Goal: Task Accomplishment & Management: Manage account settings

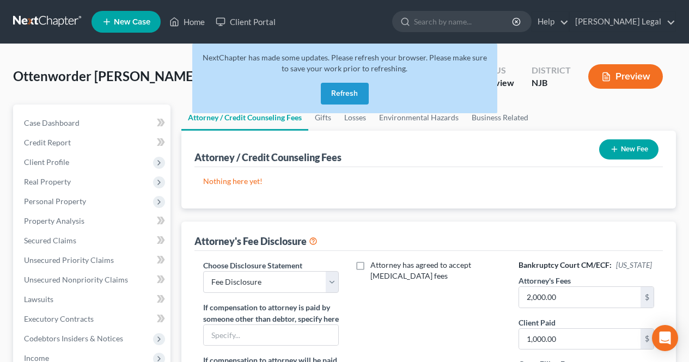
select select "0"
click at [347, 94] on button "Refresh" at bounding box center [345, 94] width 48 height 22
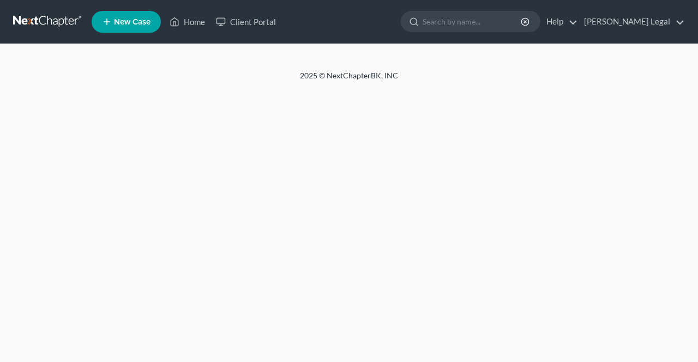
select select "0"
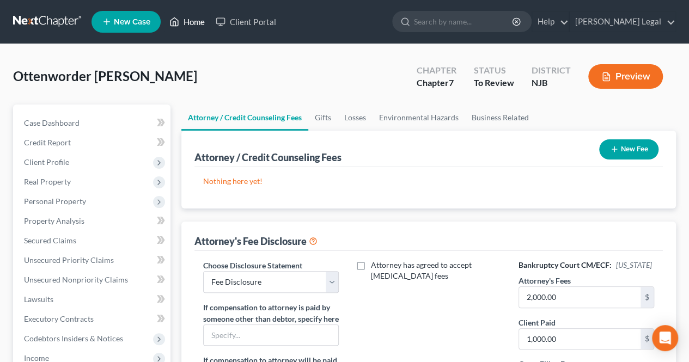
click at [184, 21] on link "Home" at bounding box center [187, 22] width 46 height 20
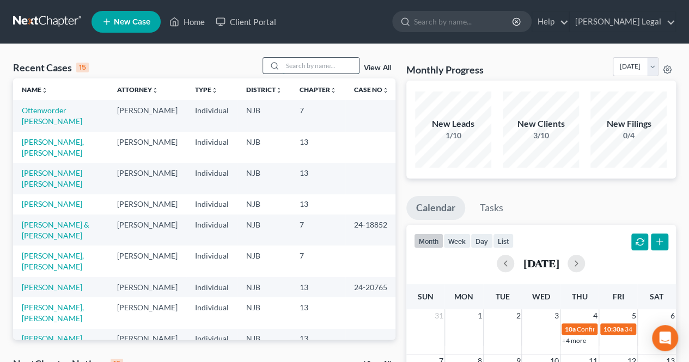
click at [331, 64] on input "search" at bounding box center [321, 66] width 76 height 16
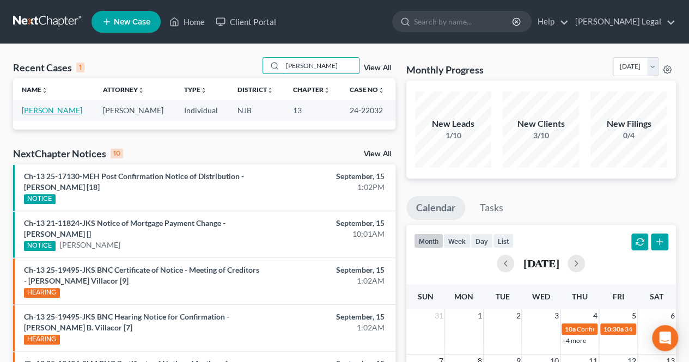
type input "[PERSON_NAME]"
click at [58, 110] on link "[PERSON_NAME]" at bounding box center [52, 110] width 60 height 9
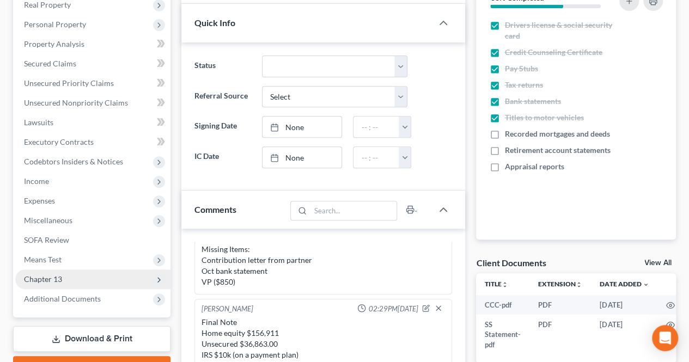
scroll to position [218, 0]
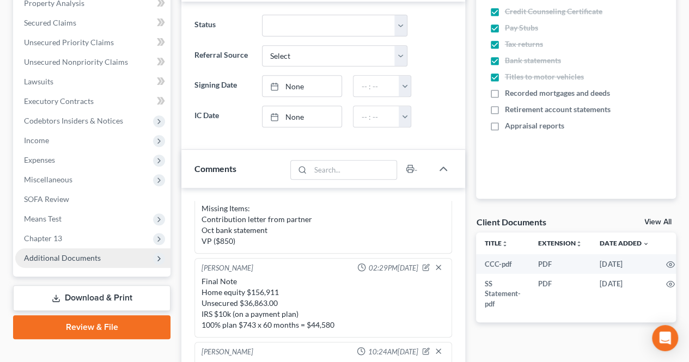
click at [80, 254] on span "Additional Documents" at bounding box center [62, 257] width 77 height 9
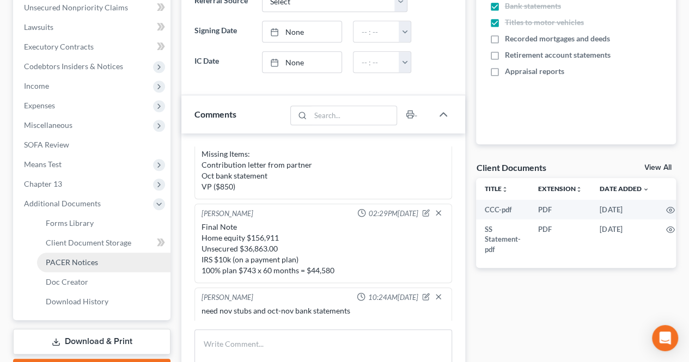
click at [66, 264] on span "PACER Notices" at bounding box center [72, 262] width 52 height 9
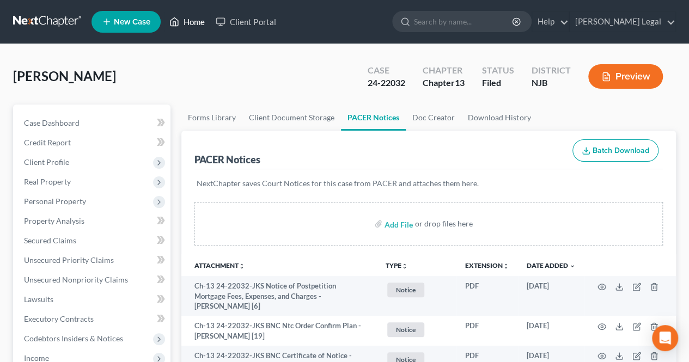
click at [194, 27] on link "Home" at bounding box center [187, 22] width 46 height 20
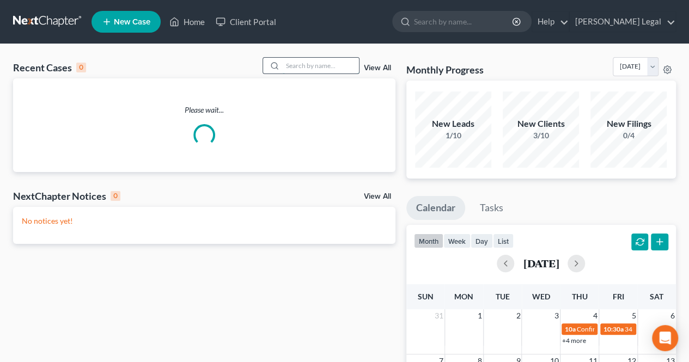
click at [317, 60] on input "search" at bounding box center [321, 66] width 76 height 16
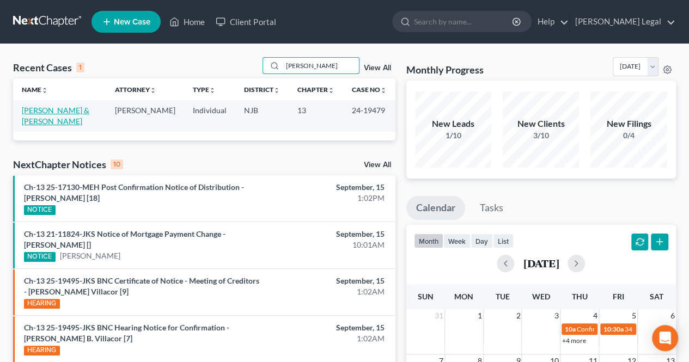
type input "[PERSON_NAME]"
click at [60, 112] on link "[PERSON_NAME] & [PERSON_NAME]" at bounding box center [56, 116] width 68 height 20
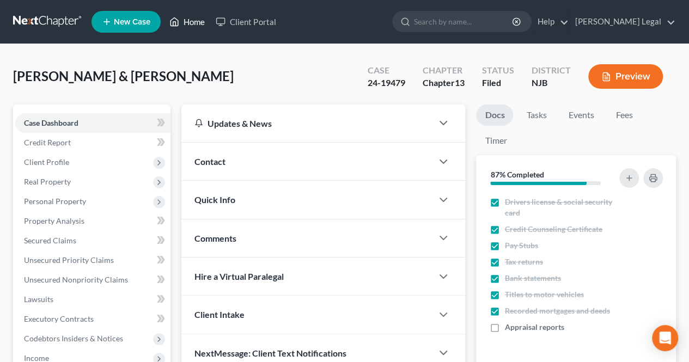
click at [199, 24] on link "Home" at bounding box center [187, 22] width 46 height 20
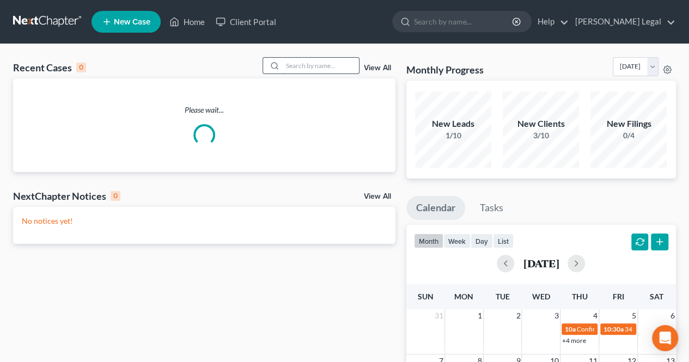
click at [301, 68] on input "search" at bounding box center [321, 66] width 76 height 16
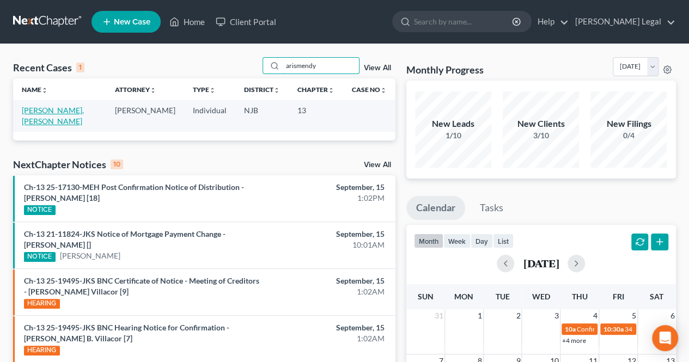
type input "arismendy"
click at [84, 109] on link "[PERSON_NAME], [PERSON_NAME]" at bounding box center [53, 116] width 62 height 20
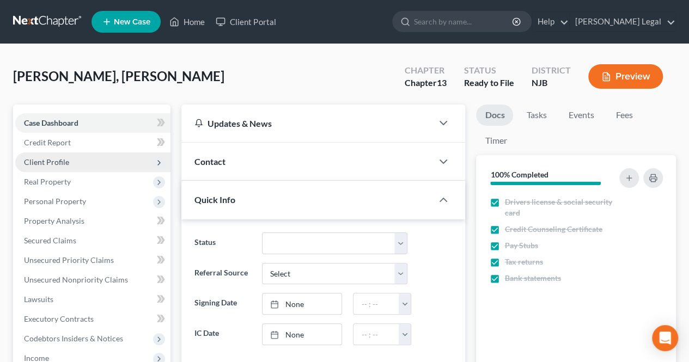
click at [77, 160] on span "Client Profile" at bounding box center [92, 163] width 155 height 20
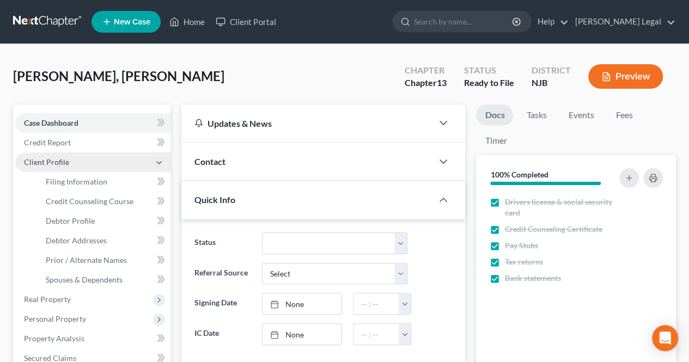
scroll to position [482, 0]
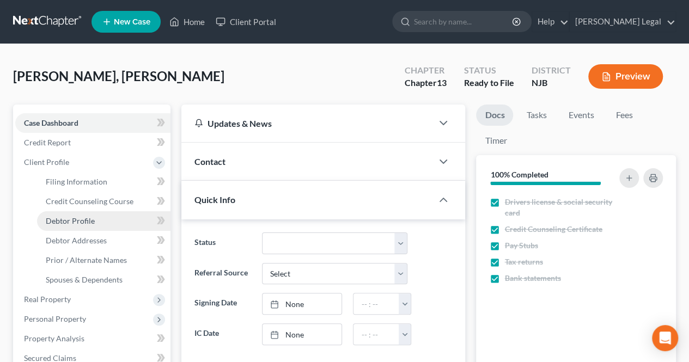
click at [80, 221] on span "Debtor Profile" at bounding box center [70, 220] width 49 height 9
select select "1"
select select "2"
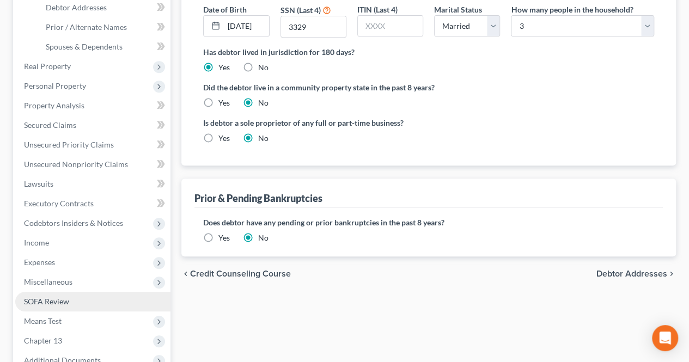
scroll to position [272, 0]
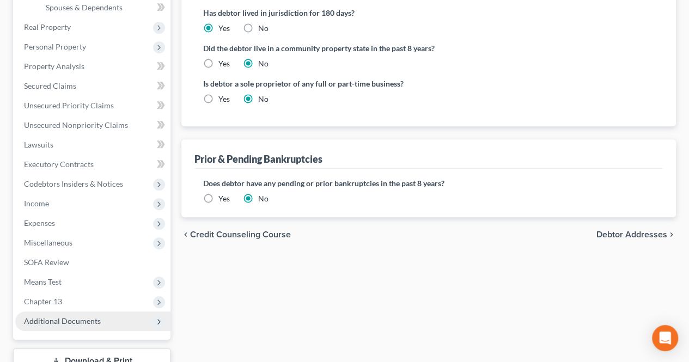
click at [71, 316] on span "Additional Documents" at bounding box center [92, 322] width 155 height 20
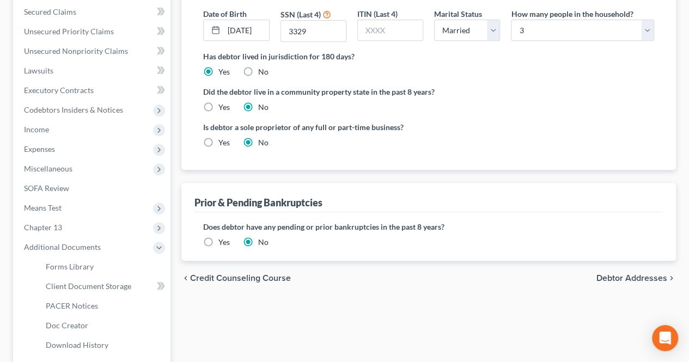
scroll to position [293, 0]
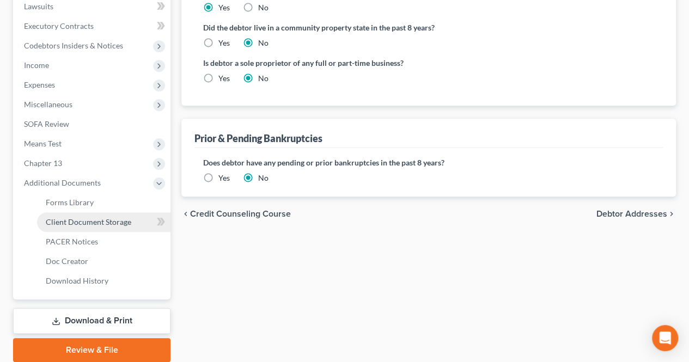
click at [90, 228] on link "Client Document Storage" at bounding box center [104, 223] width 134 height 20
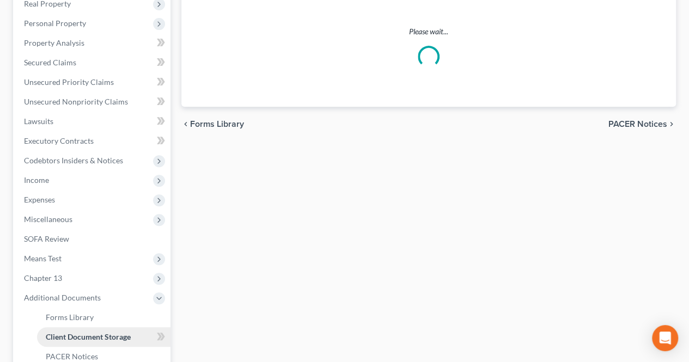
select select "9"
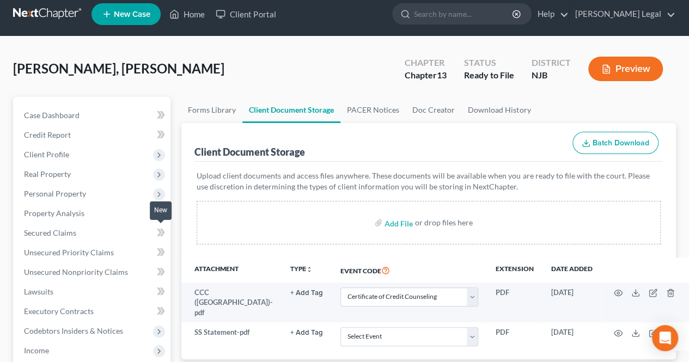
scroll to position [54, 0]
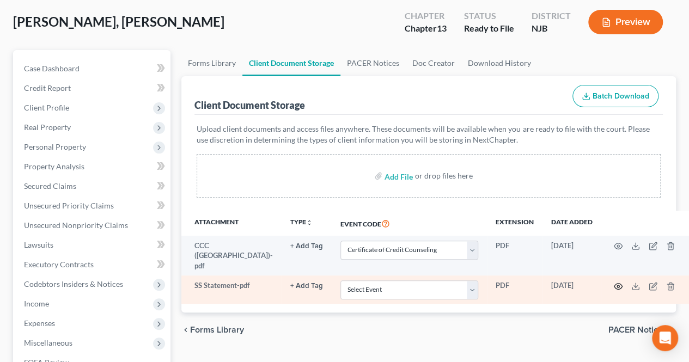
click at [615, 283] on icon "button" at bounding box center [619, 286] width 8 height 6
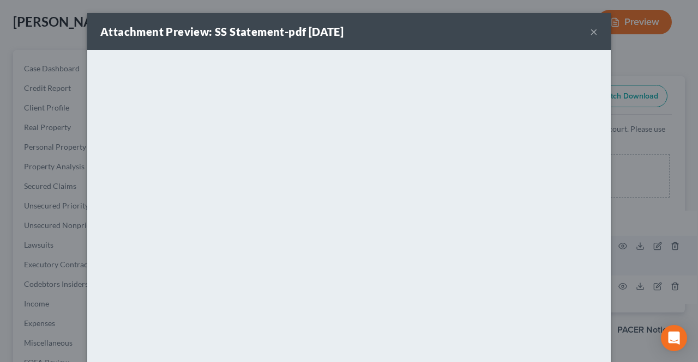
click at [592, 34] on button "×" at bounding box center [594, 31] width 8 height 13
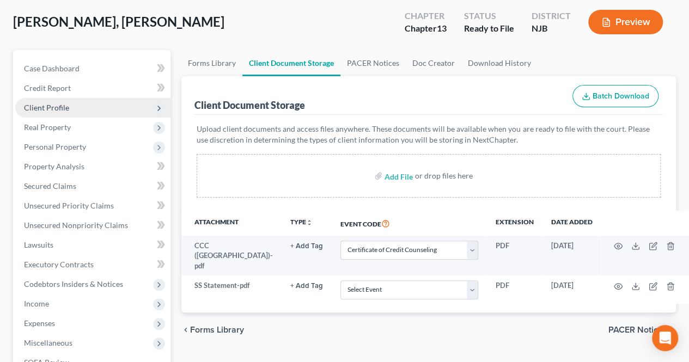
click at [122, 106] on span "Client Profile" at bounding box center [92, 108] width 155 height 20
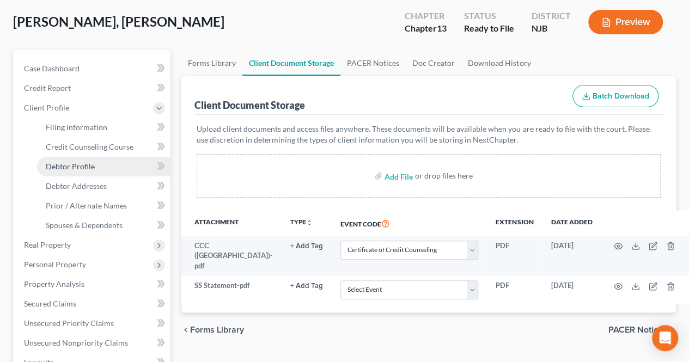
click at [97, 161] on link "Debtor Profile" at bounding box center [104, 167] width 134 height 20
select select "1"
select select "2"
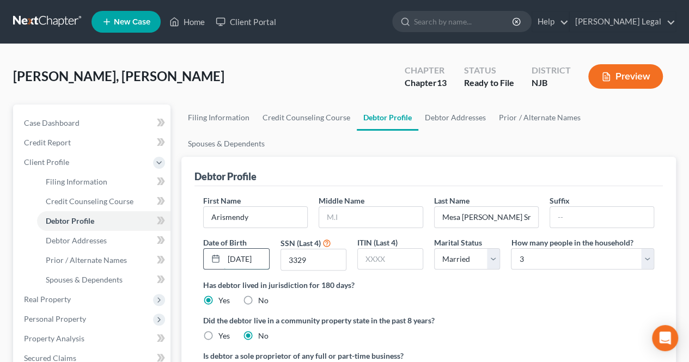
scroll to position [0, 7]
drag, startPoint x: 247, startPoint y: 234, endPoint x: 265, endPoint y: 234, distance: 17.4
click at [265, 249] on input "[DATE]" at bounding box center [246, 259] width 45 height 21
click at [264, 249] on input "[DATE]" at bounding box center [246, 259] width 45 height 21
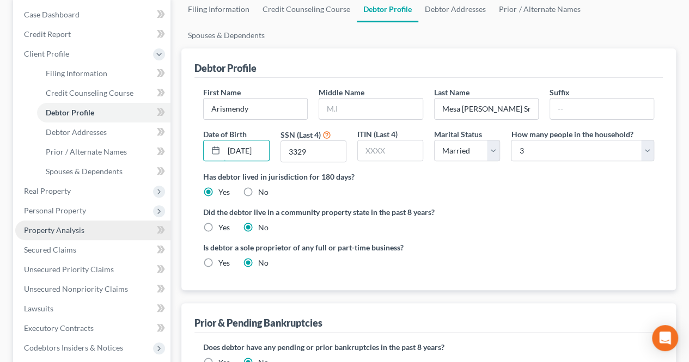
scroll to position [109, 0]
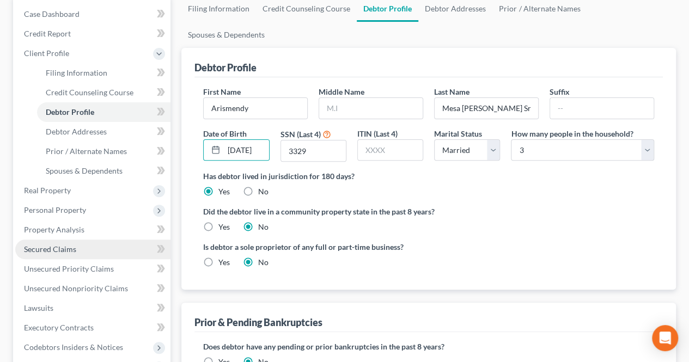
click at [78, 245] on link "Secured Claims" at bounding box center [92, 250] width 155 height 20
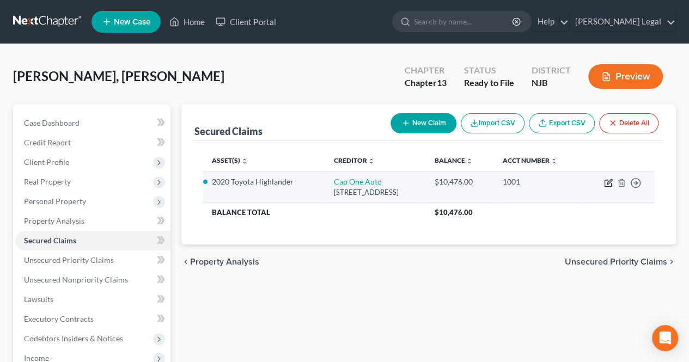
click at [610, 181] on icon "button" at bounding box center [609, 181] width 5 height 5
select select "45"
select select "8"
select select "2"
select select "0"
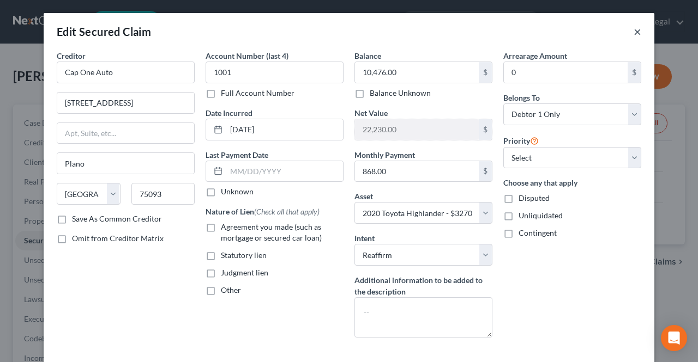
click at [633, 33] on button "×" at bounding box center [637, 31] width 8 height 13
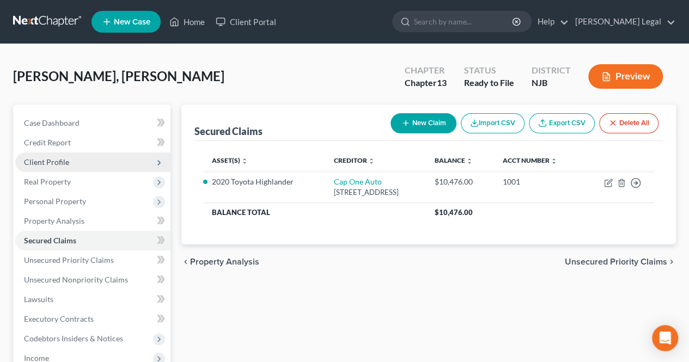
click at [117, 165] on span "Client Profile" at bounding box center [92, 163] width 155 height 20
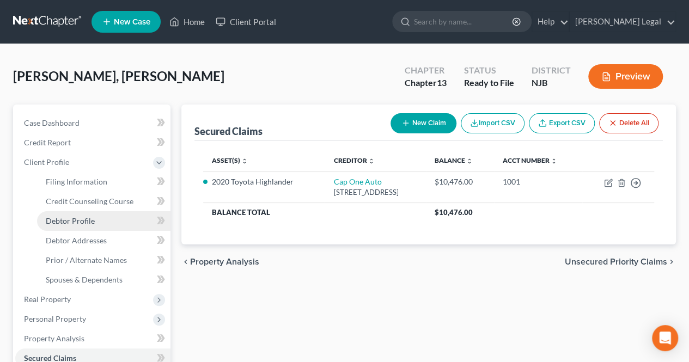
click at [111, 216] on link "Debtor Profile" at bounding box center [104, 221] width 134 height 20
select select "1"
select select "2"
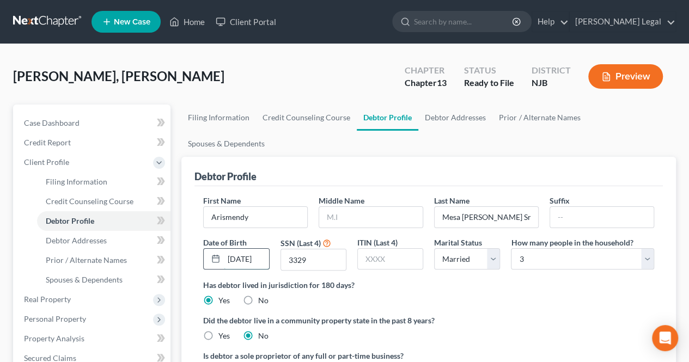
scroll to position [0, 7]
drag, startPoint x: 253, startPoint y: 232, endPoint x: 269, endPoint y: 232, distance: 15.8
click at [269, 248] on div "[DATE]" at bounding box center [236, 259] width 66 height 22
click at [266, 249] on input "[DATE]" at bounding box center [246, 259] width 45 height 21
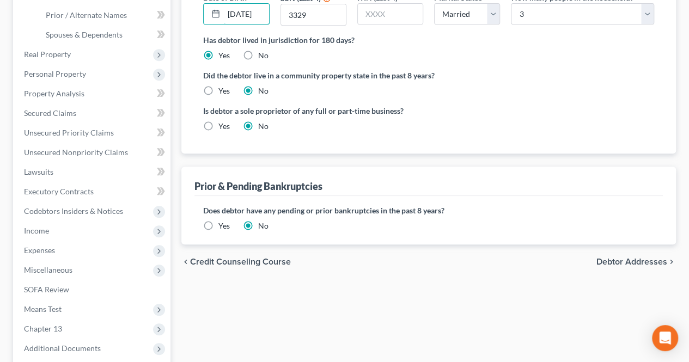
scroll to position [272, 0]
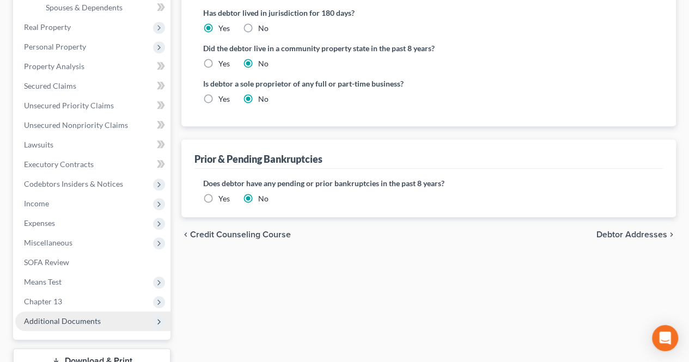
click at [94, 324] on span "Additional Documents" at bounding box center [62, 321] width 77 height 9
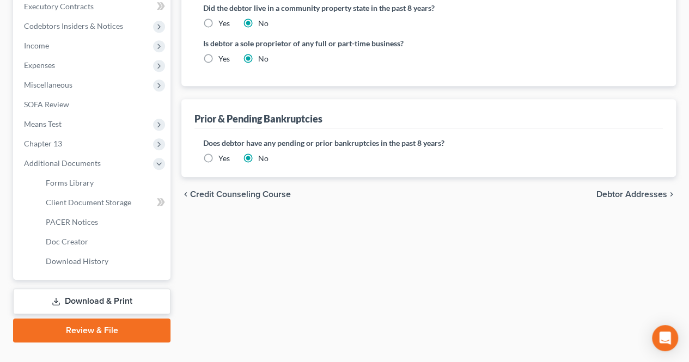
scroll to position [330, 0]
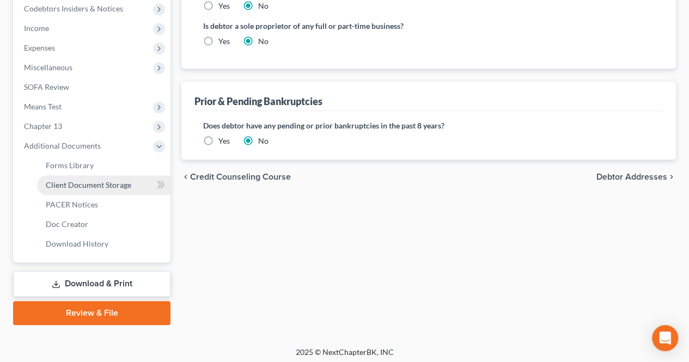
click at [101, 186] on span "Client Document Storage" at bounding box center [89, 184] width 86 height 9
select select "9"
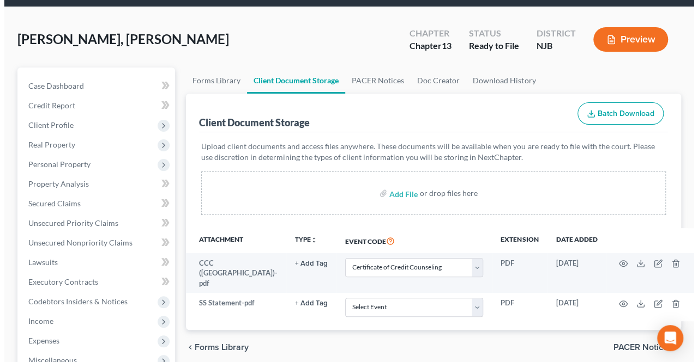
scroll to position [54, 0]
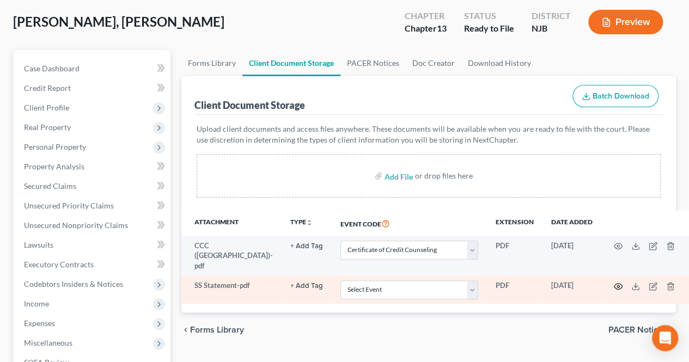
click at [614, 282] on icon "button" at bounding box center [618, 286] width 9 height 9
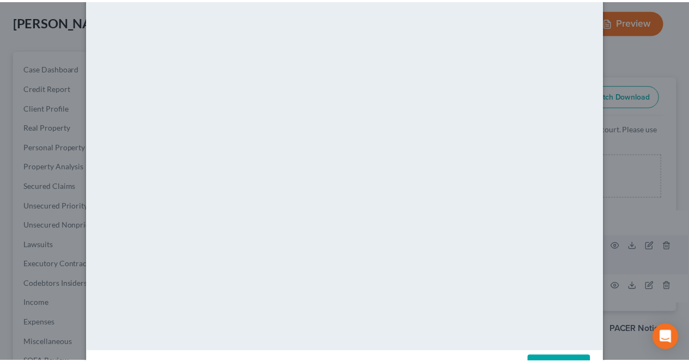
scroll to position [0, 0]
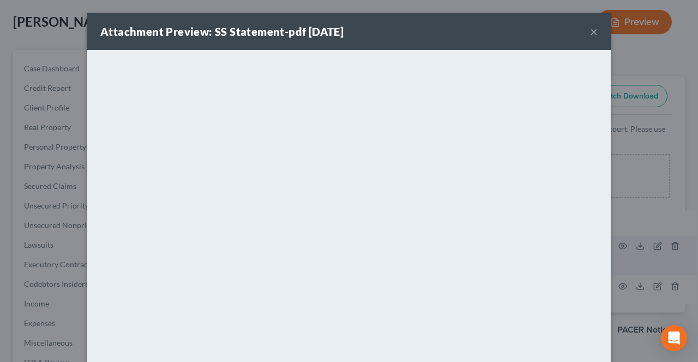
click at [591, 31] on button "×" at bounding box center [594, 31] width 8 height 13
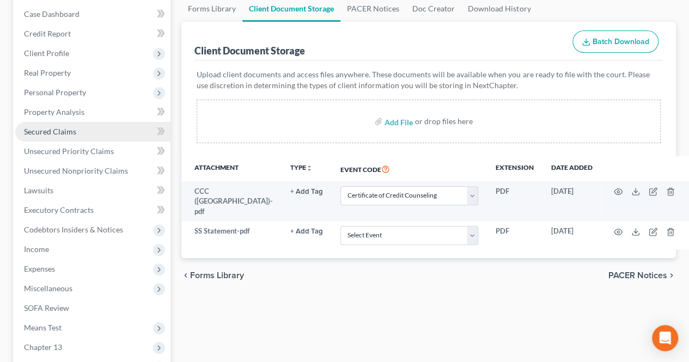
click at [39, 132] on span "Secured Claims" at bounding box center [50, 131] width 52 height 9
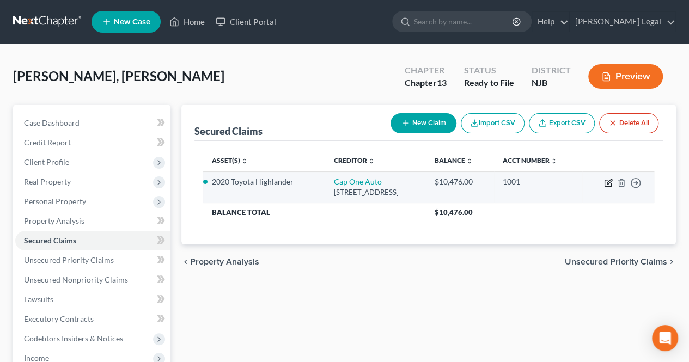
click at [611, 183] on icon "button" at bounding box center [608, 183] width 7 height 7
select select "45"
select select "8"
select select "2"
select select "0"
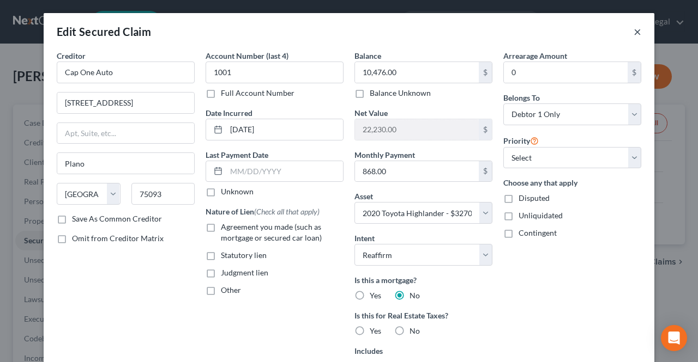
click at [633, 32] on button "×" at bounding box center [637, 31] width 8 height 13
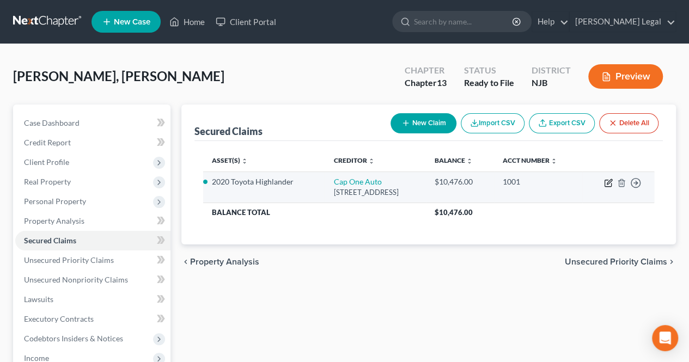
click at [608, 183] on icon "button" at bounding box center [609, 181] width 5 height 5
select select "45"
select select "8"
select select "2"
select select "0"
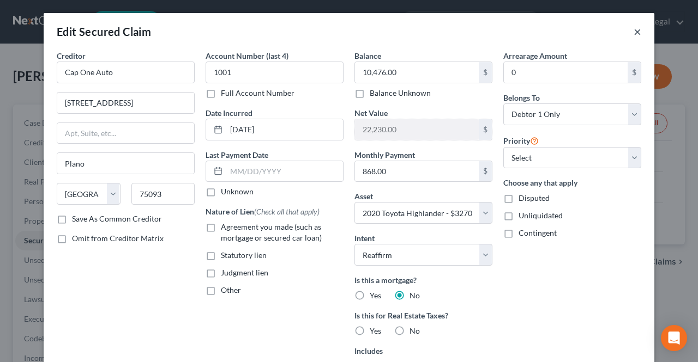
click at [633, 29] on button "×" at bounding box center [637, 31] width 8 height 13
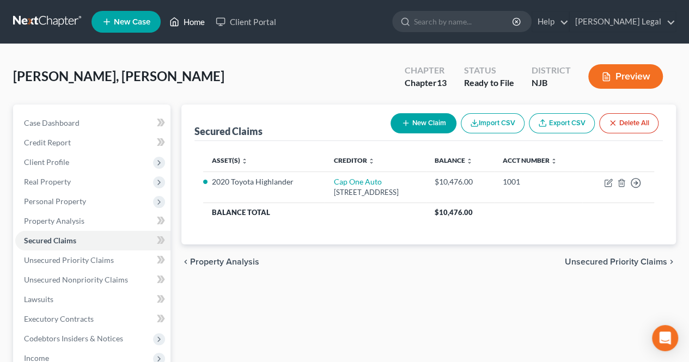
click at [197, 26] on link "Home" at bounding box center [187, 22] width 46 height 20
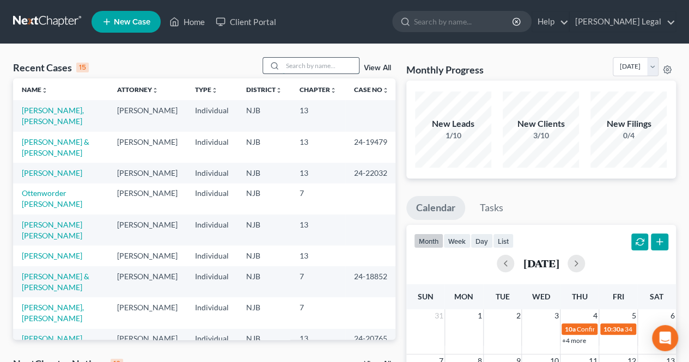
click at [334, 68] on input "search" at bounding box center [321, 66] width 76 height 16
click at [50, 145] on link "[PERSON_NAME] & [PERSON_NAME]" at bounding box center [56, 147] width 68 height 20
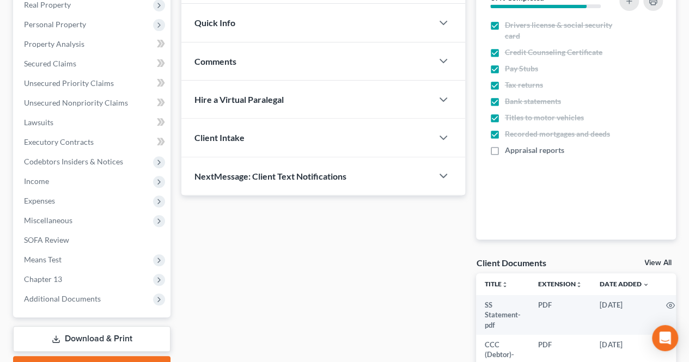
scroll to position [272, 0]
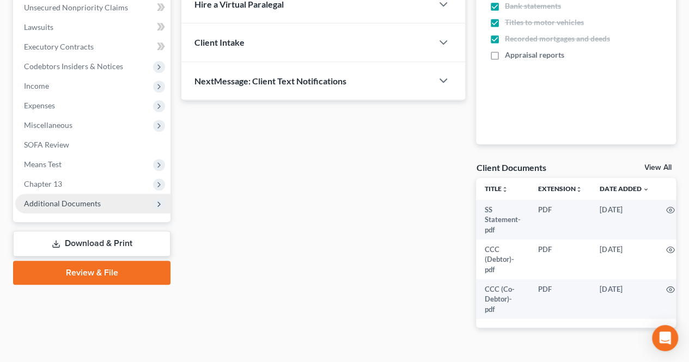
click at [130, 205] on span "Additional Documents" at bounding box center [92, 204] width 155 height 20
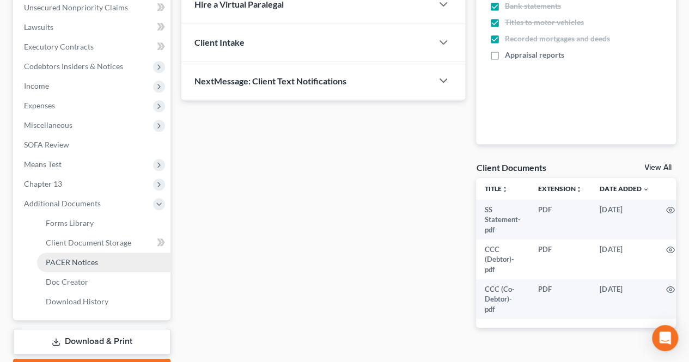
click at [95, 263] on span "PACER Notices" at bounding box center [72, 262] width 52 height 9
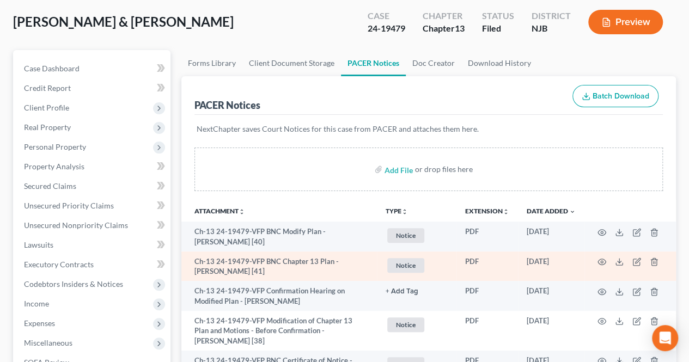
scroll to position [109, 0]
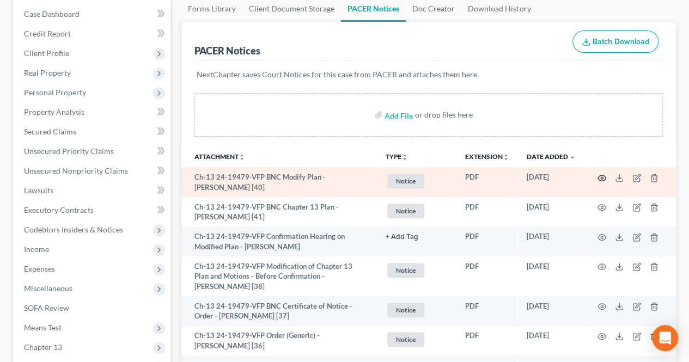
click at [602, 177] on circle "button" at bounding box center [602, 178] width 2 height 2
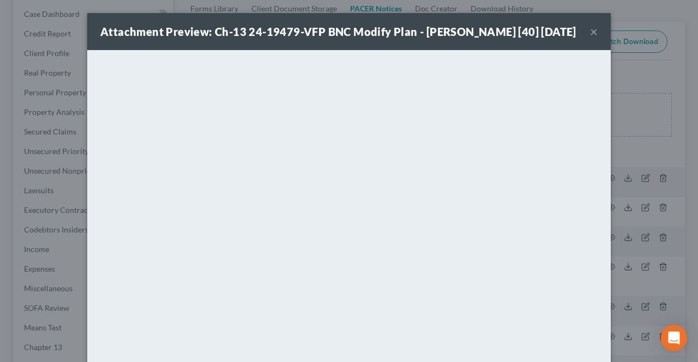
click at [592, 38] on button "×" at bounding box center [594, 31] width 8 height 13
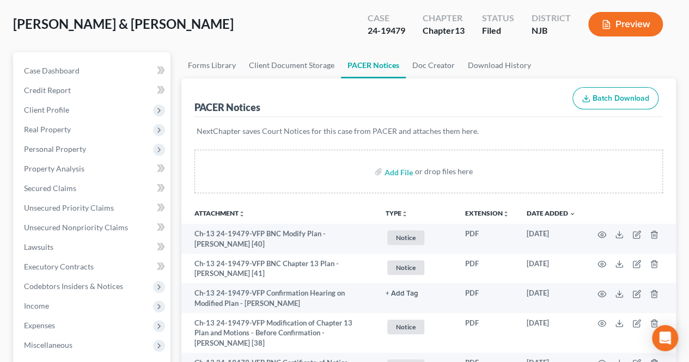
scroll to position [0, 0]
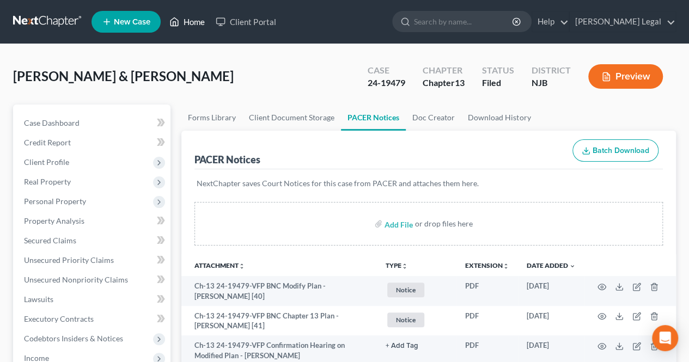
click at [193, 26] on link "Home" at bounding box center [187, 22] width 46 height 20
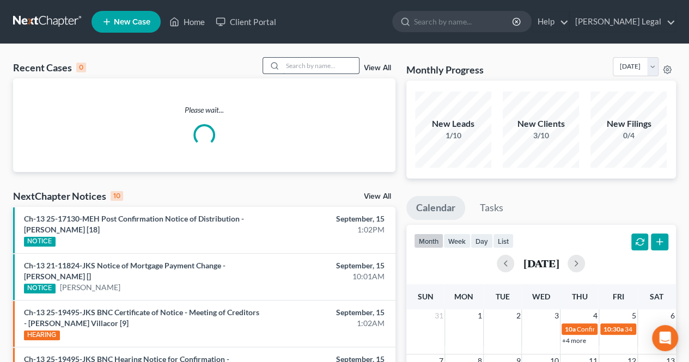
click at [311, 61] on input "search" at bounding box center [321, 66] width 76 height 16
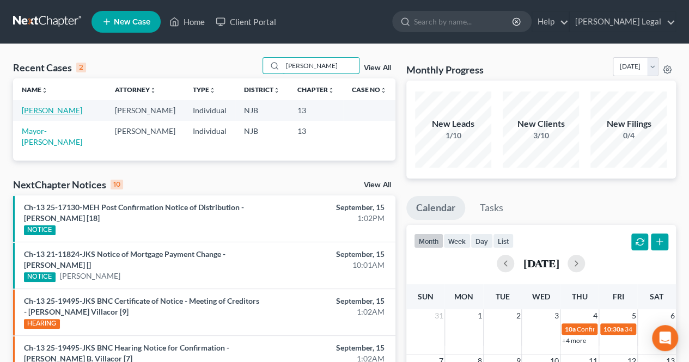
type input "[PERSON_NAME]"
click at [66, 110] on link "[PERSON_NAME]" at bounding box center [52, 110] width 60 height 9
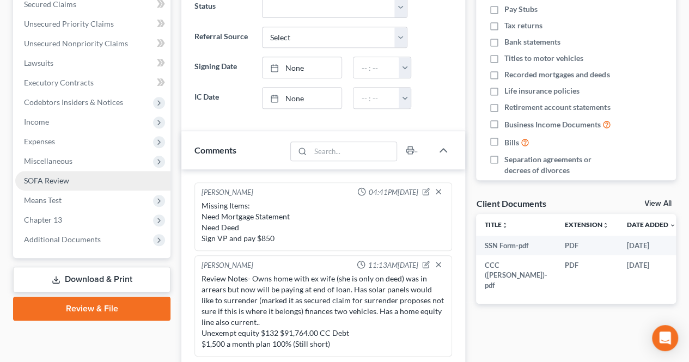
scroll to position [239, 0]
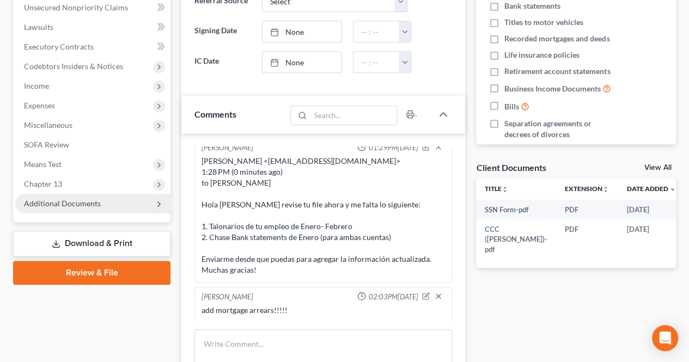
click at [84, 200] on span "Additional Documents" at bounding box center [62, 203] width 77 height 9
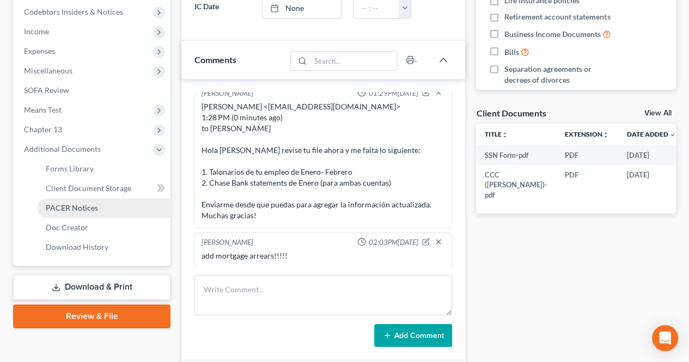
click at [84, 210] on span "PACER Notices" at bounding box center [72, 207] width 52 height 9
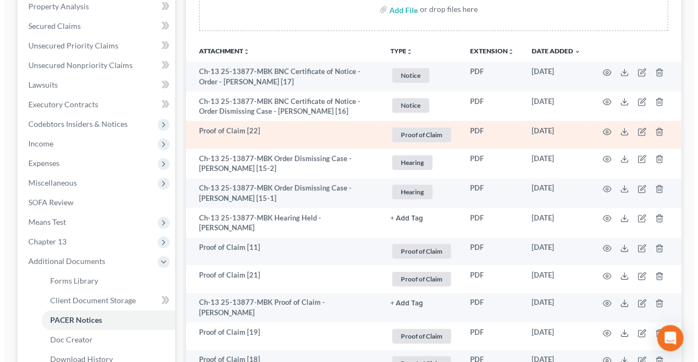
scroll to position [220, 0]
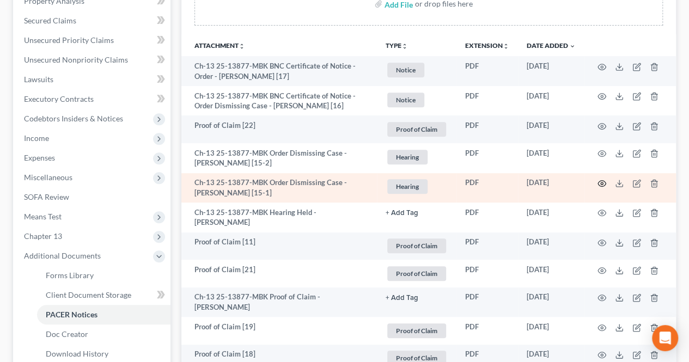
click at [601, 183] on icon "button" at bounding box center [602, 183] width 9 height 9
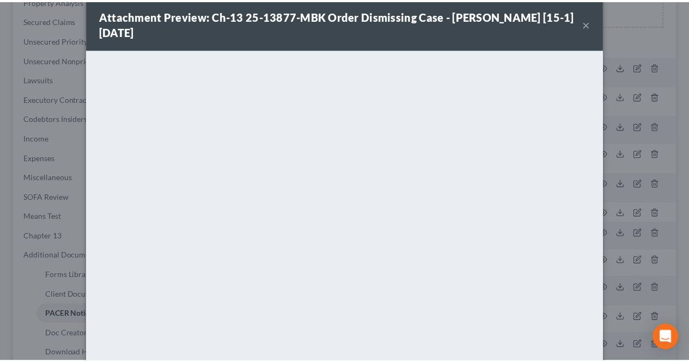
scroll to position [0, 0]
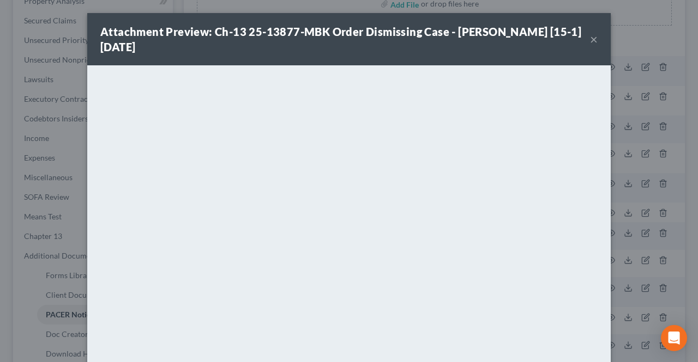
click at [591, 40] on button "×" at bounding box center [594, 39] width 8 height 13
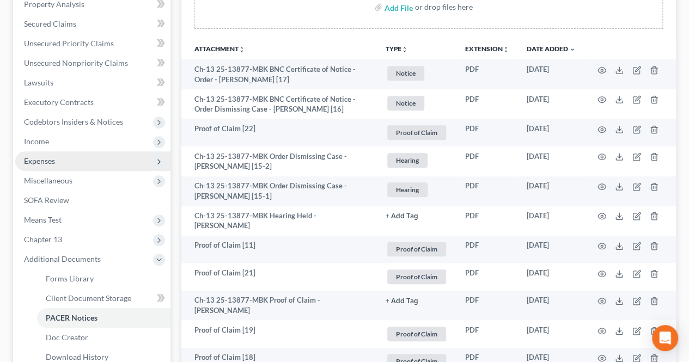
scroll to position [166, 0]
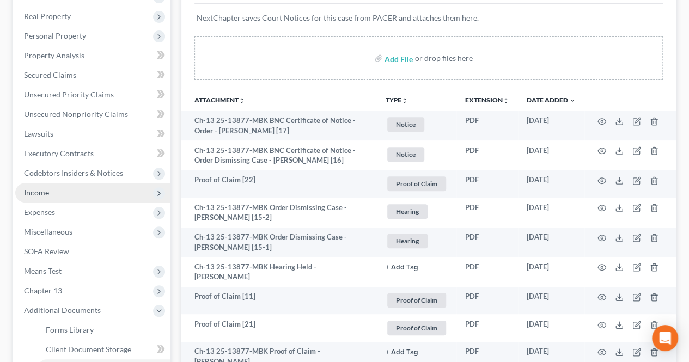
click at [69, 193] on span "Income" at bounding box center [92, 193] width 155 height 20
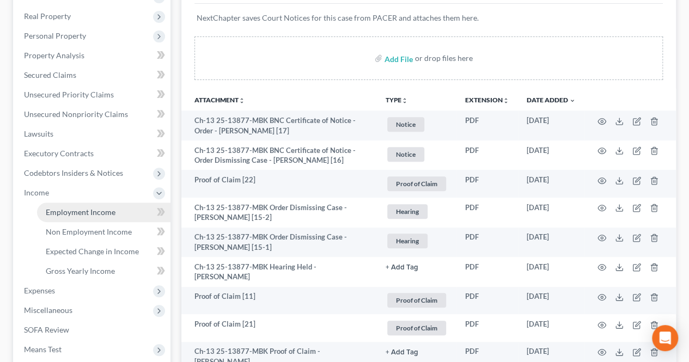
click at [87, 211] on span "Employment Income" at bounding box center [81, 212] width 70 height 9
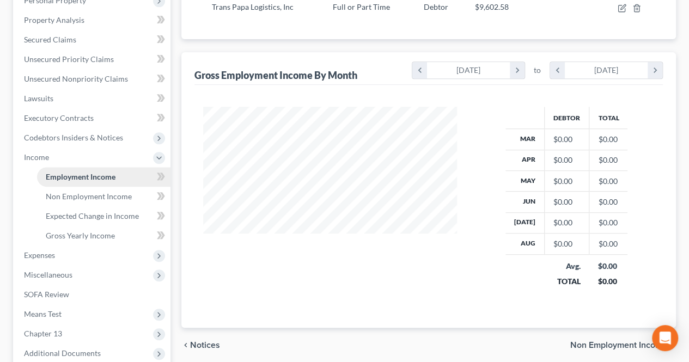
scroll to position [218, 0]
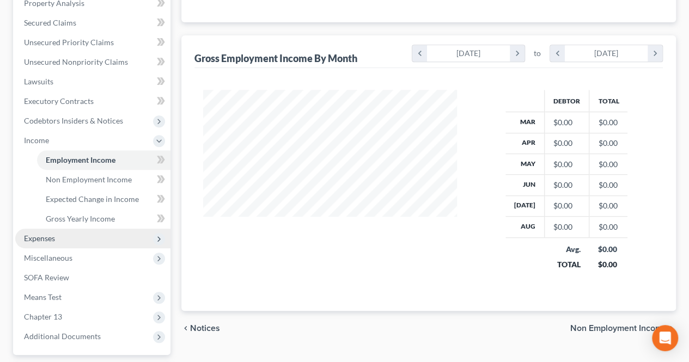
click at [78, 235] on span "Expenses" at bounding box center [92, 239] width 155 height 20
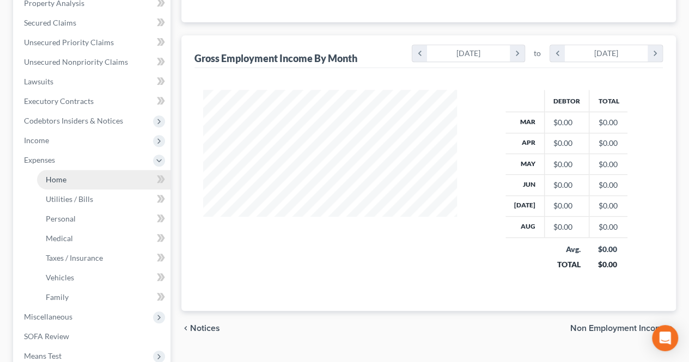
click at [68, 183] on link "Home" at bounding box center [104, 180] width 134 height 20
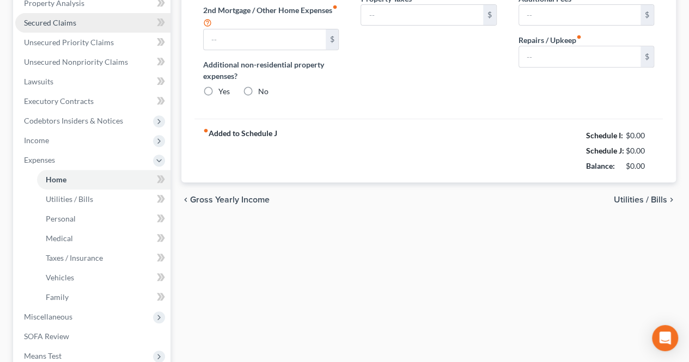
type input "1,502.00"
type input "768.00"
radio input "true"
type input "0.00"
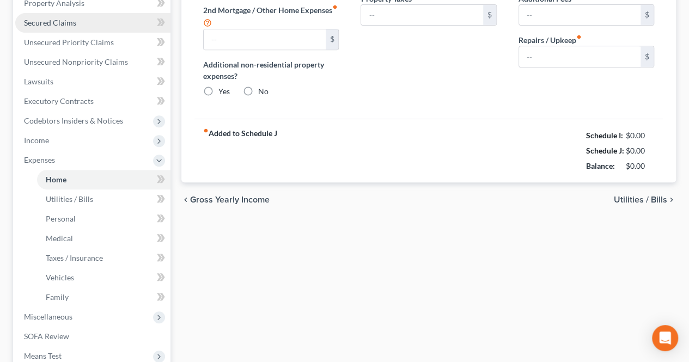
type input "0.00"
type input "272.00"
type input "0.00"
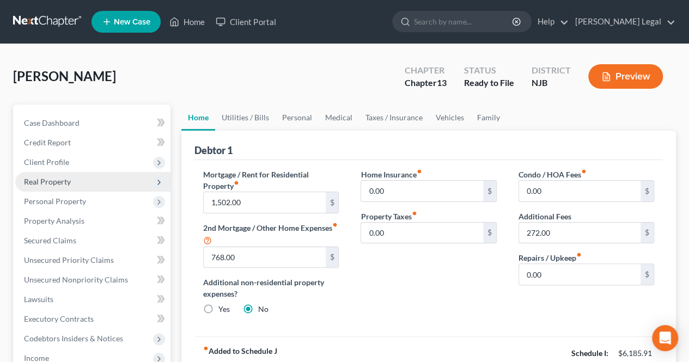
click at [95, 180] on span "Real Property" at bounding box center [92, 182] width 155 height 20
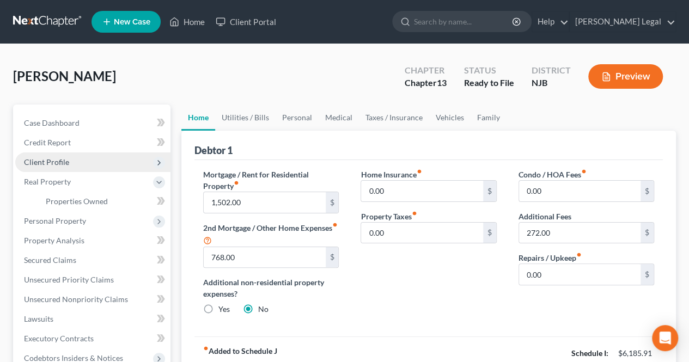
click at [61, 167] on span "Client Profile" at bounding box center [92, 163] width 155 height 20
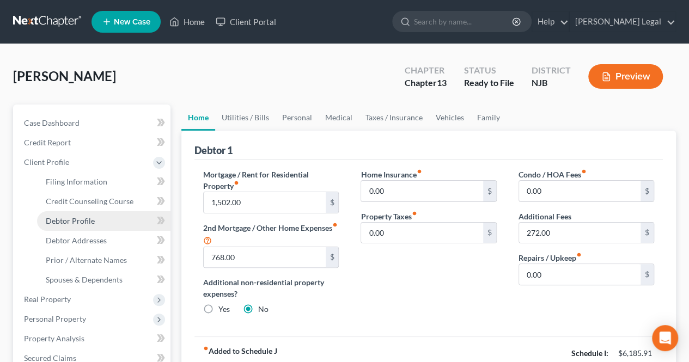
click at [98, 219] on link "Debtor Profile" at bounding box center [104, 221] width 134 height 20
select select "3"
select select "1"
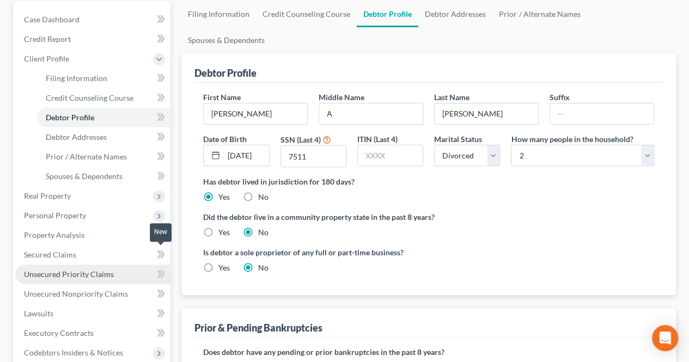
scroll to position [109, 0]
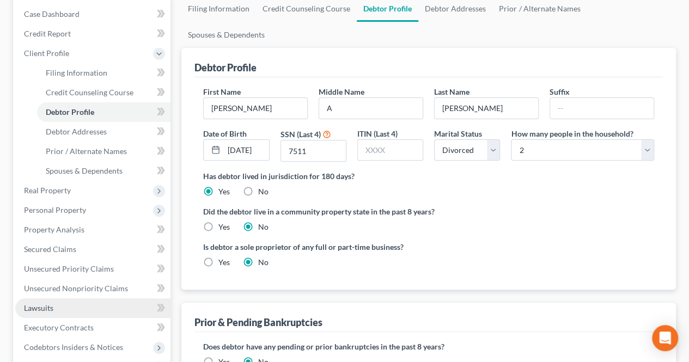
click at [62, 313] on link "Lawsuits" at bounding box center [92, 309] width 155 height 20
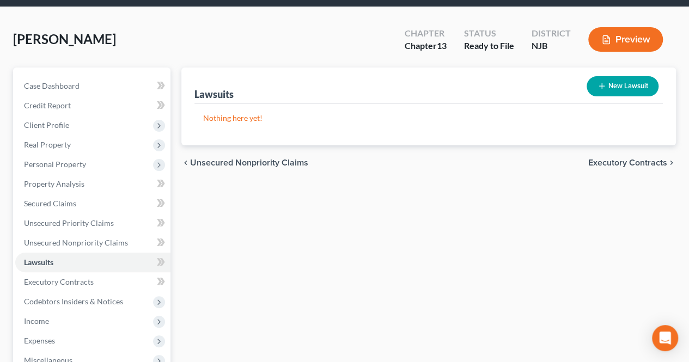
scroll to position [54, 0]
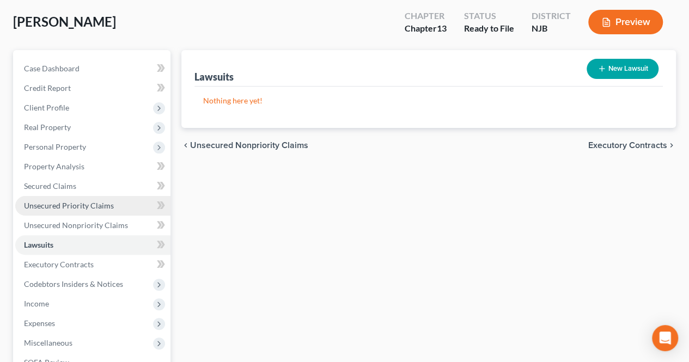
click at [125, 203] on link "Unsecured Priority Claims" at bounding box center [92, 206] width 155 height 20
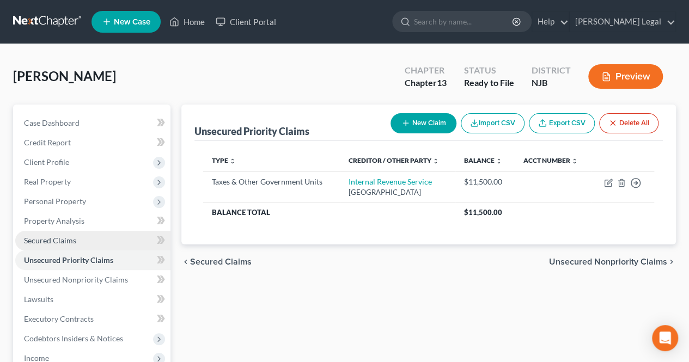
click at [117, 248] on link "Secured Claims" at bounding box center [92, 241] width 155 height 20
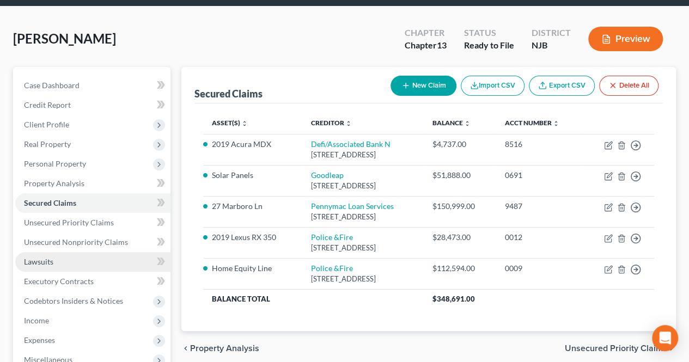
scroll to position [54, 0]
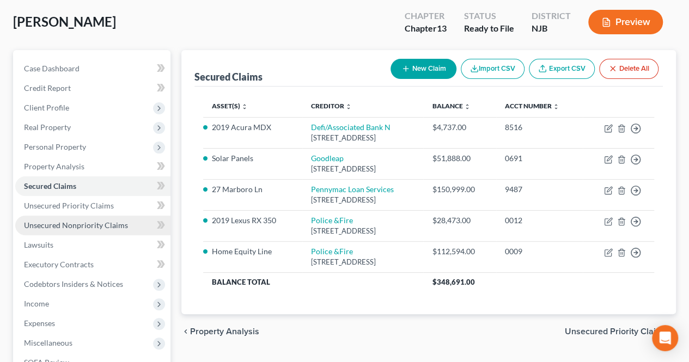
click at [124, 228] on span "Unsecured Nonpriority Claims" at bounding box center [76, 225] width 104 height 9
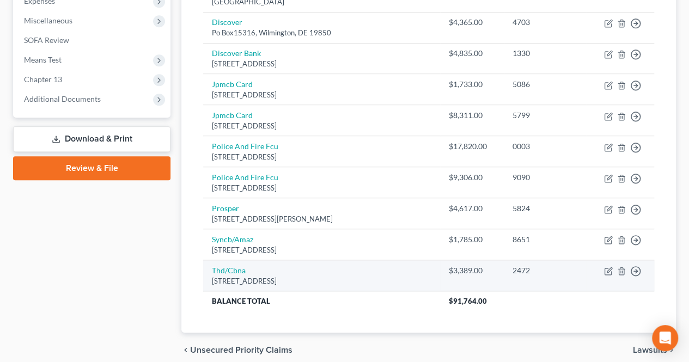
scroll to position [420, 0]
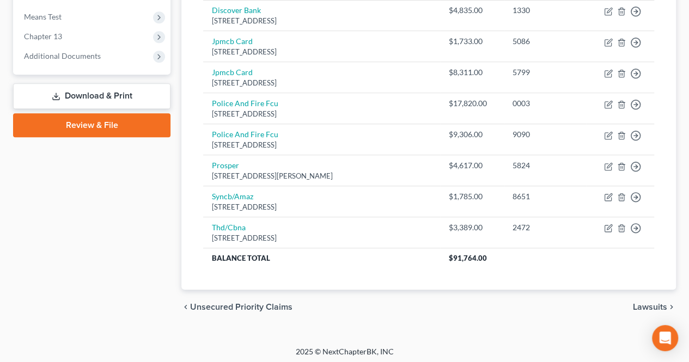
click at [373, 290] on div "chevron_left Unsecured Priority Claims Lawsuits chevron_right" at bounding box center [428, 307] width 495 height 35
click at [392, 290] on div "chevron_left Unsecured Priority Claims Lawsuits chevron_right" at bounding box center [428, 307] width 495 height 35
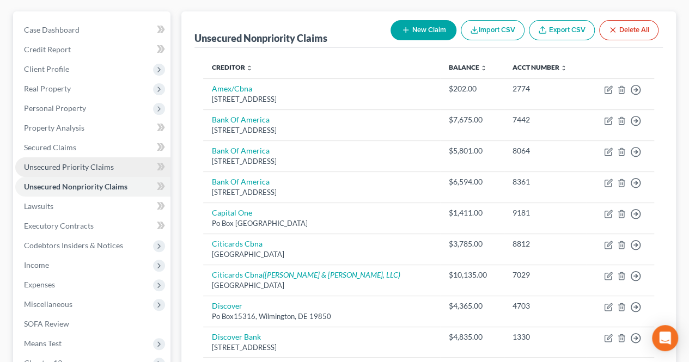
click at [91, 165] on span "Unsecured Priority Claims" at bounding box center [69, 166] width 90 height 9
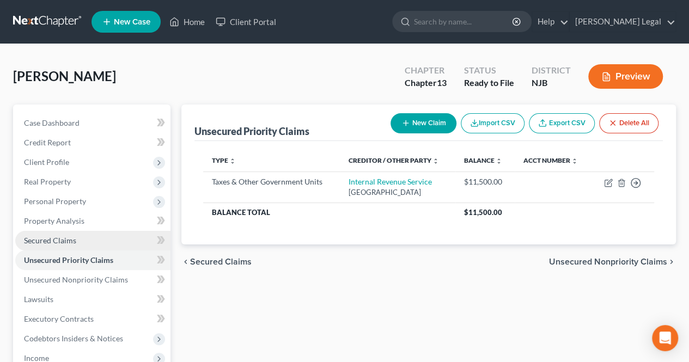
click at [122, 242] on link "Secured Claims" at bounding box center [92, 241] width 155 height 20
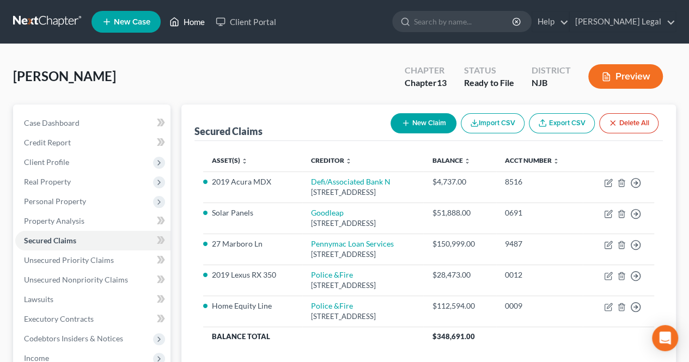
click at [190, 22] on link "Home" at bounding box center [187, 22] width 46 height 20
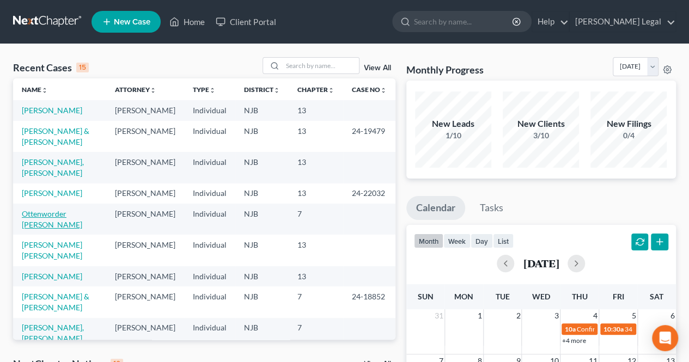
click at [75, 229] on link "Ottenworder [PERSON_NAME]" at bounding box center [52, 219] width 60 height 20
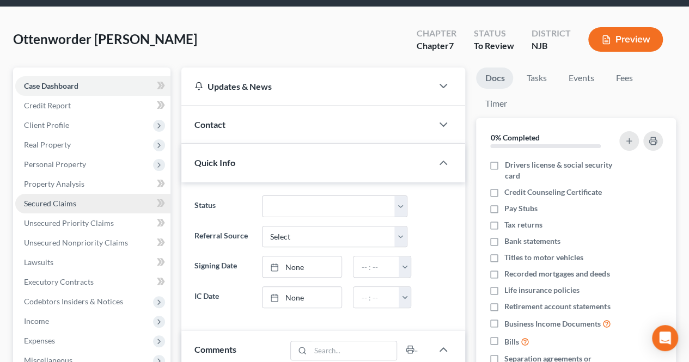
scroll to position [54, 0]
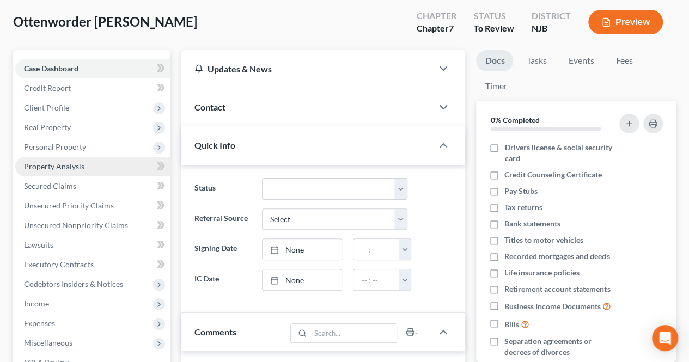
click at [96, 161] on link "Property Analysis" at bounding box center [92, 167] width 155 height 20
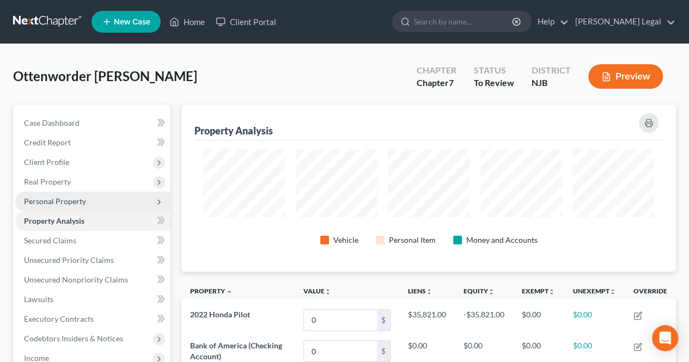
click at [78, 199] on span "Personal Property" at bounding box center [55, 201] width 62 height 9
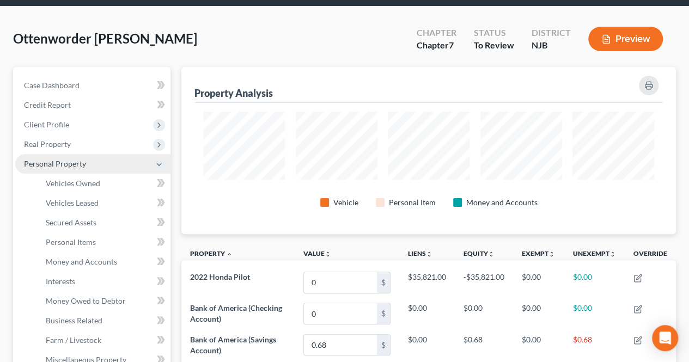
scroll to position [54, 0]
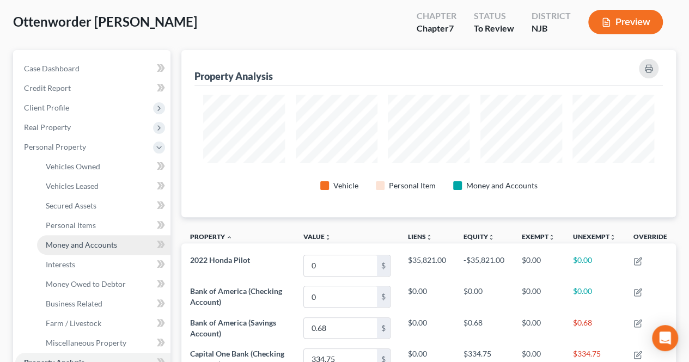
click at [96, 250] on link "Money and Accounts" at bounding box center [104, 245] width 134 height 20
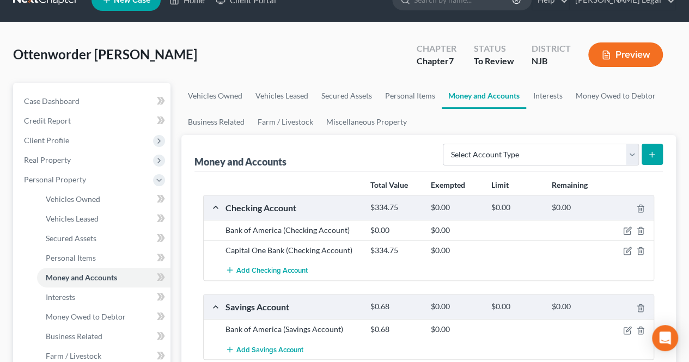
scroll to position [54, 0]
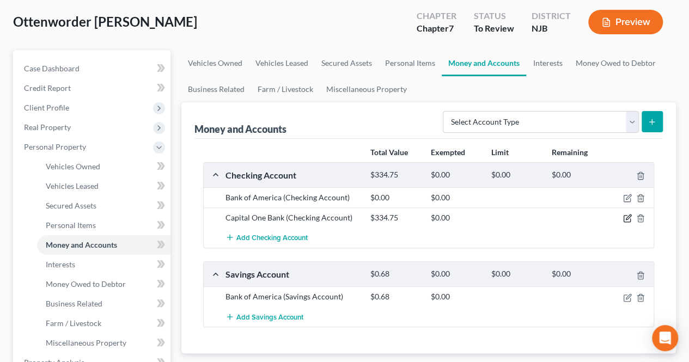
click at [627, 217] on icon "button" at bounding box center [628, 217] width 5 height 5
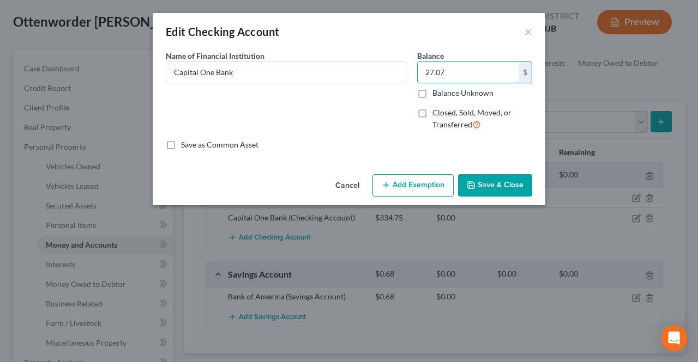
type input "27.07"
click at [490, 179] on button "Save & Close" at bounding box center [495, 185] width 74 height 23
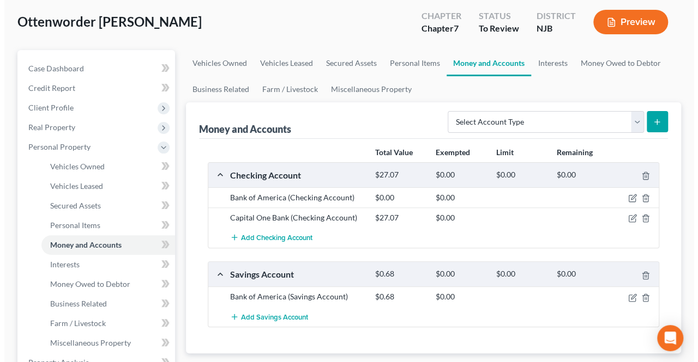
scroll to position [109, 0]
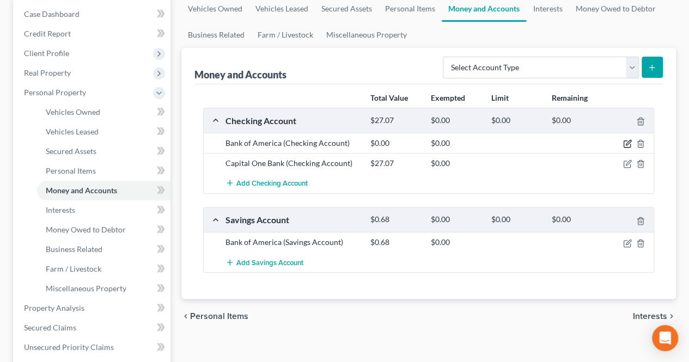
click at [629, 144] on icon "button" at bounding box center [627, 144] width 9 height 9
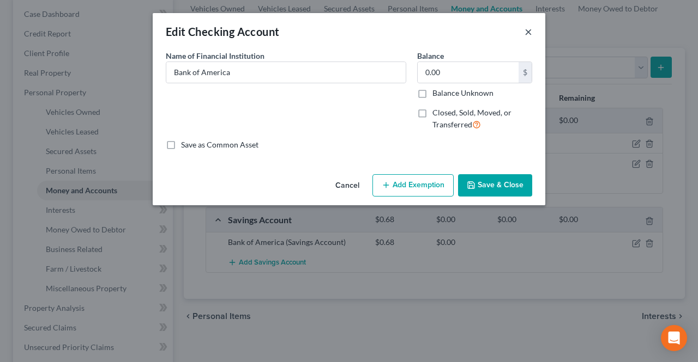
click at [526, 32] on button "×" at bounding box center [528, 31] width 8 height 13
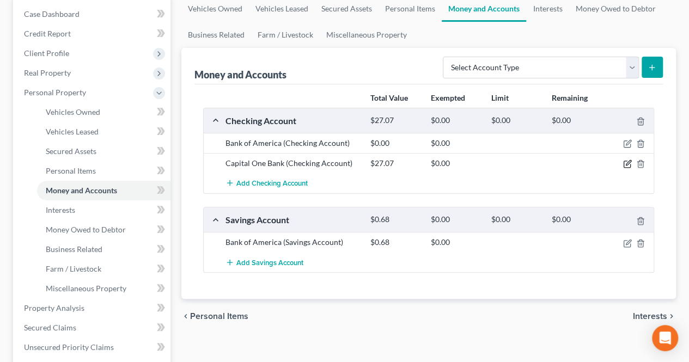
click at [628, 163] on icon "button" at bounding box center [627, 164] width 9 height 9
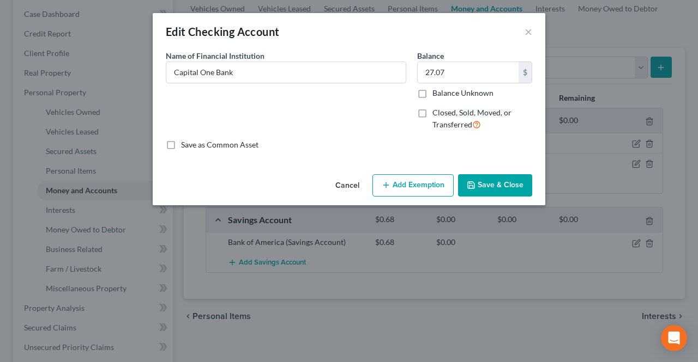
click at [418, 178] on button "Add Exemption" at bounding box center [412, 185] width 81 height 23
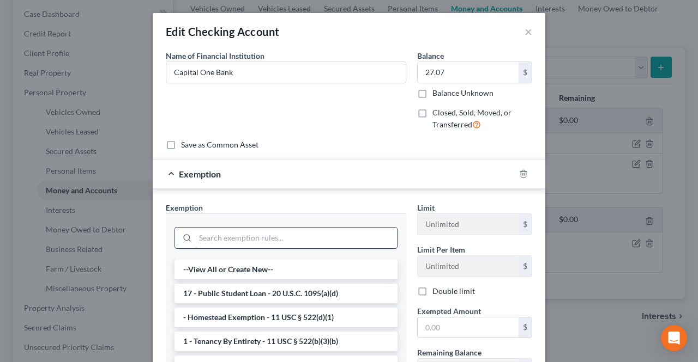
click at [298, 241] on input "search" at bounding box center [296, 238] width 202 height 21
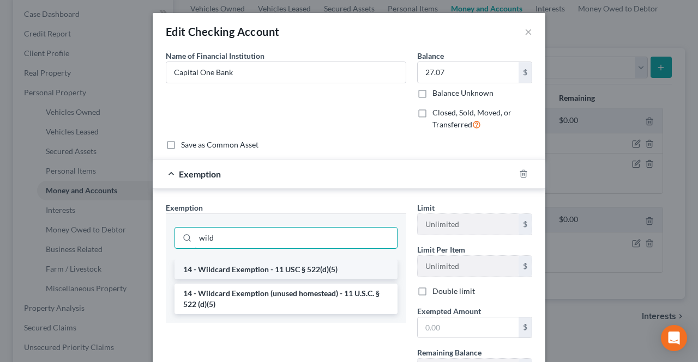
type input "wild"
click at [293, 266] on li "14 - Wildcard Exemption - 11 USC § 522(d)(5)" at bounding box center [285, 270] width 223 height 20
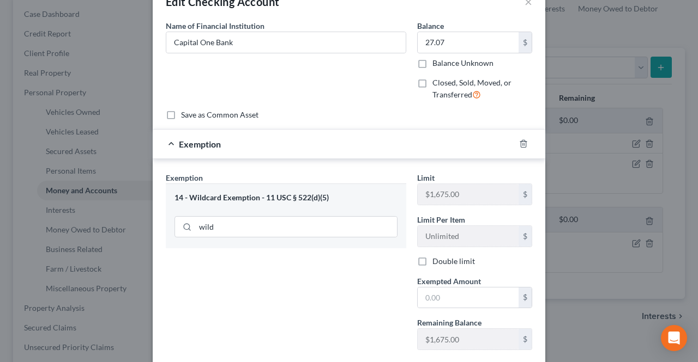
scroll to position [54, 0]
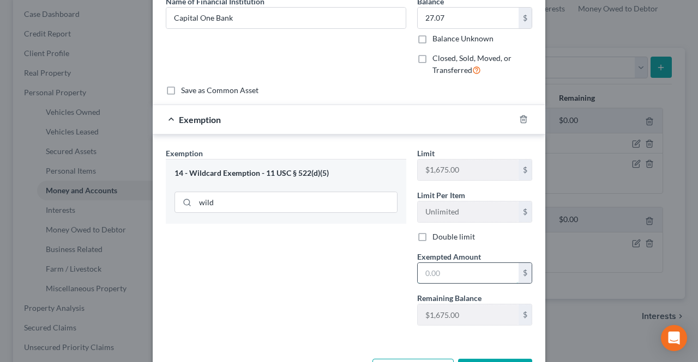
click at [439, 266] on input "text" at bounding box center [467, 273] width 101 height 21
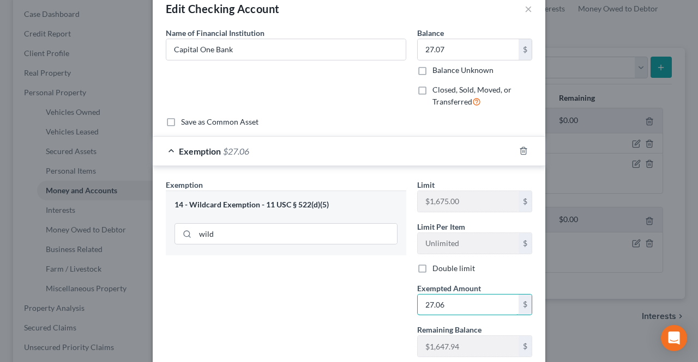
scroll to position [0, 0]
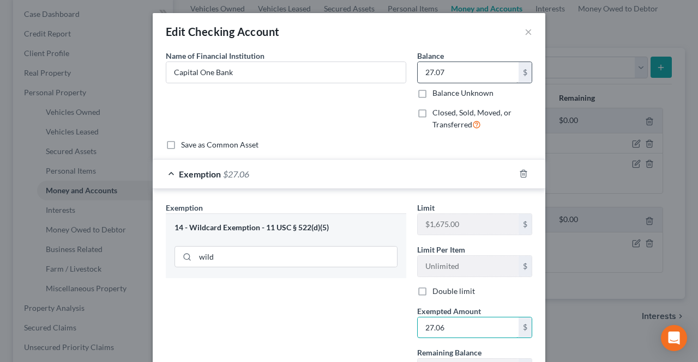
type input "27.06"
click at [459, 66] on input "27.07" at bounding box center [467, 72] width 101 height 21
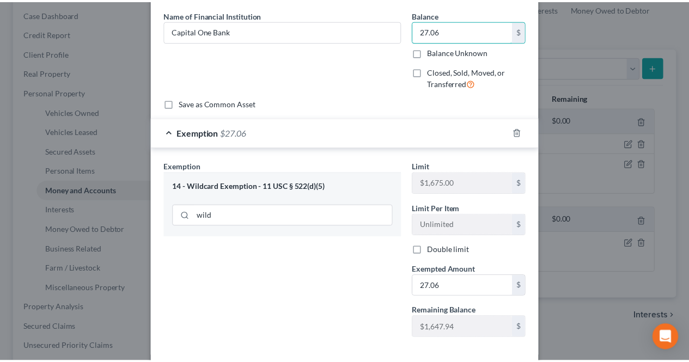
scroll to position [93, 0]
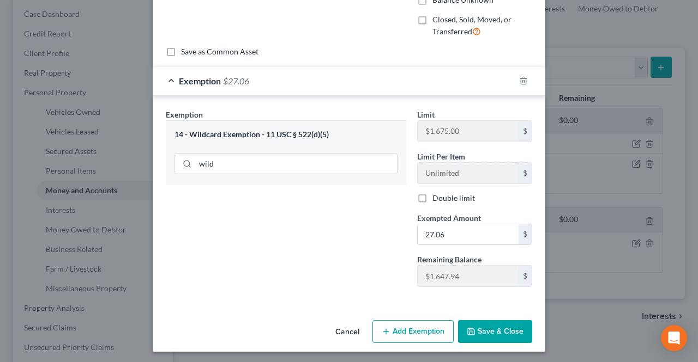
type input "27.06"
click at [486, 335] on button "Save & Close" at bounding box center [495, 331] width 74 height 23
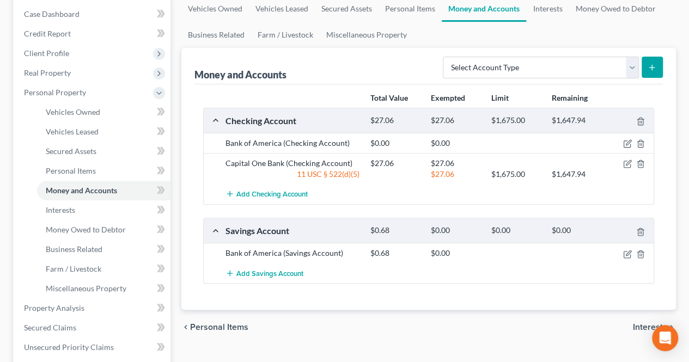
click at [412, 141] on div "$0.00" at bounding box center [395, 143] width 60 height 11
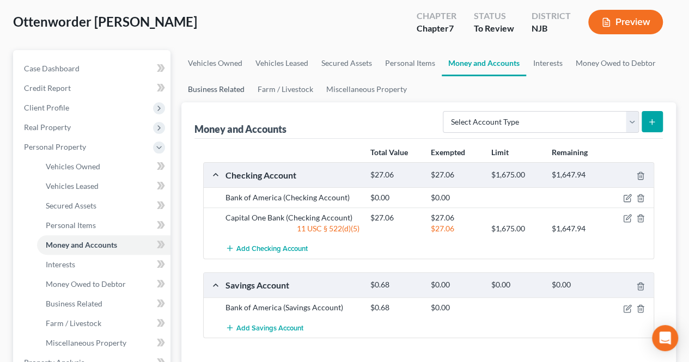
scroll to position [0, 0]
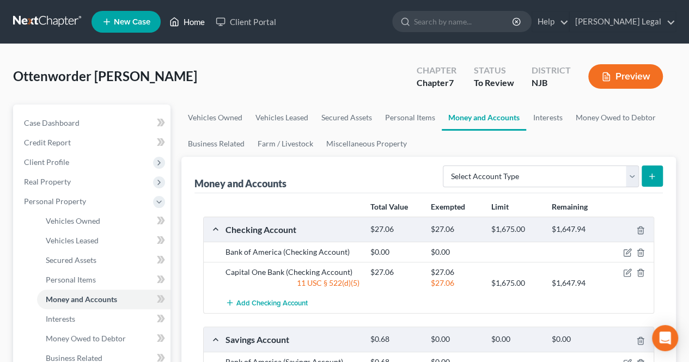
click at [186, 25] on link "Home" at bounding box center [187, 22] width 46 height 20
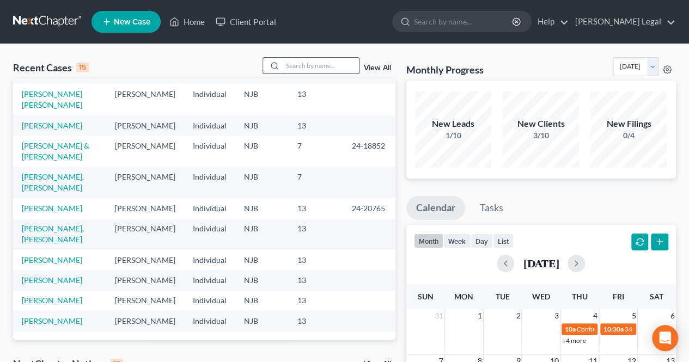
click at [341, 64] on input "search" at bounding box center [321, 66] width 76 height 16
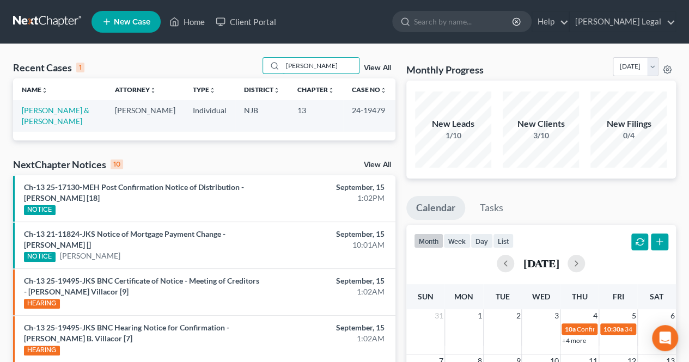
type input "[PERSON_NAME]"
click at [46, 111] on link "[PERSON_NAME] & [PERSON_NAME]" at bounding box center [56, 116] width 68 height 20
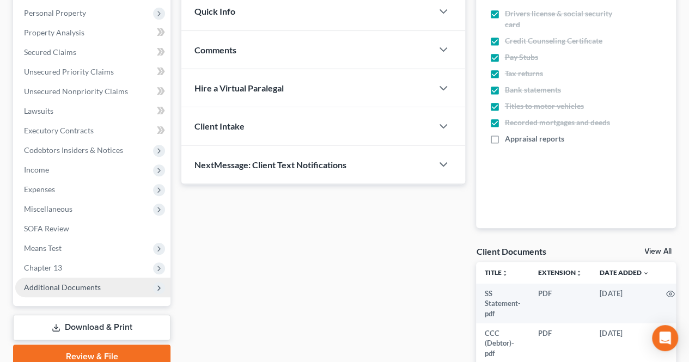
scroll to position [272, 0]
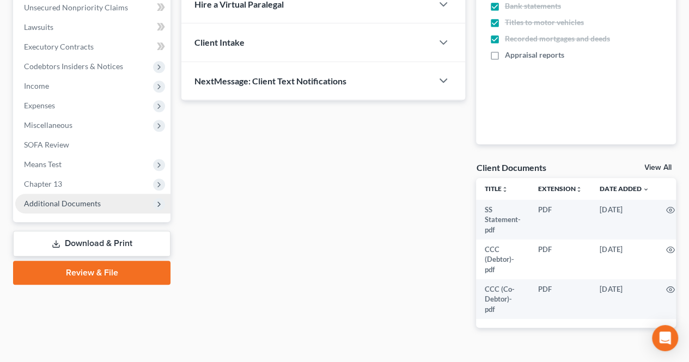
click at [76, 201] on span "Additional Documents" at bounding box center [62, 203] width 77 height 9
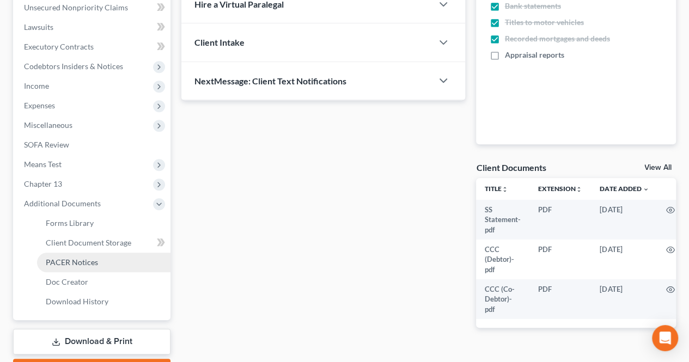
click at [86, 258] on span "PACER Notices" at bounding box center [72, 262] width 52 height 9
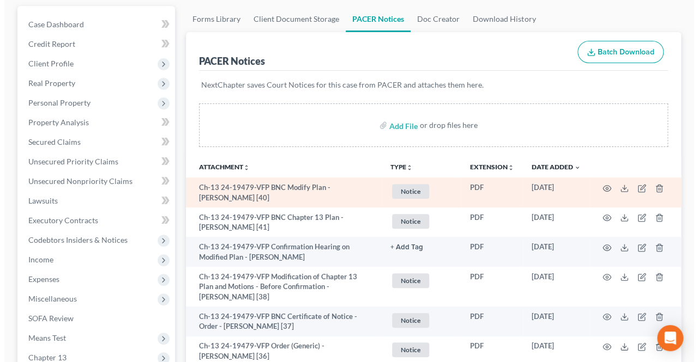
scroll to position [109, 0]
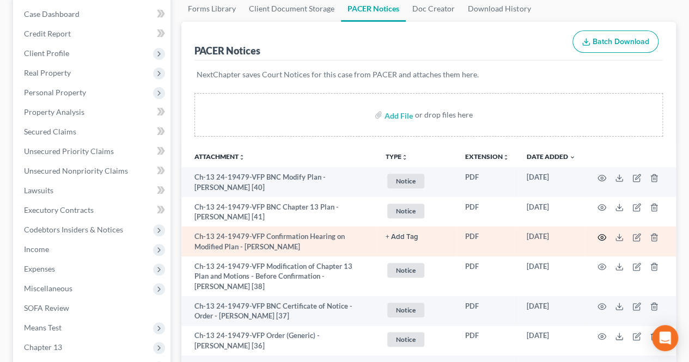
click at [598, 235] on icon "button" at bounding box center [602, 237] width 8 height 6
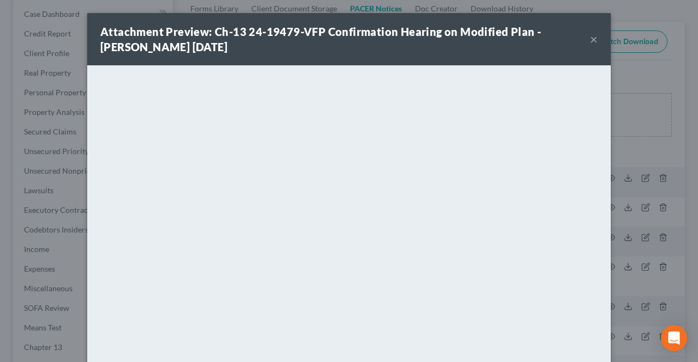
click at [584, 38] on div "Attachment Preview: Ch-13 24-19479-VFP Confirmation Hearing on Modified Plan - …" at bounding box center [344, 39] width 489 height 31
click at [590, 38] on button "×" at bounding box center [594, 39] width 8 height 13
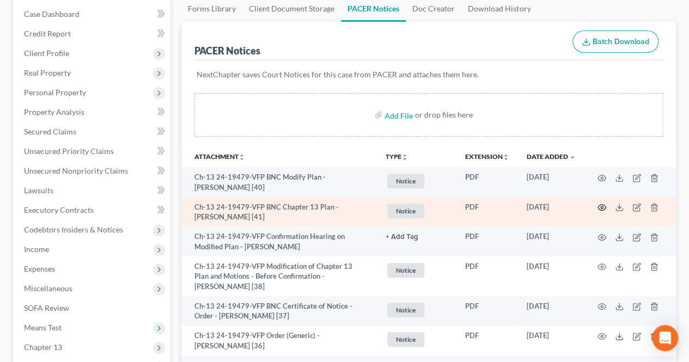
click at [602, 207] on icon "button" at bounding box center [602, 207] width 9 height 9
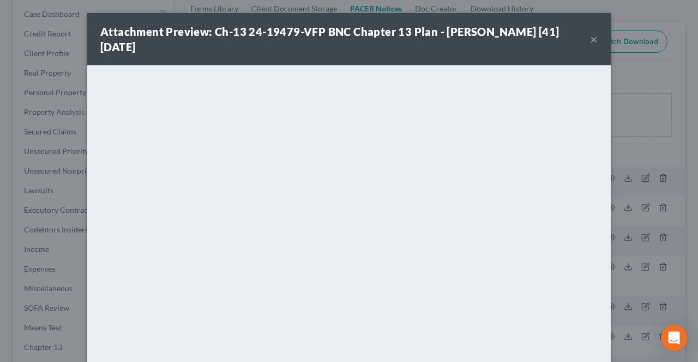
click at [590, 41] on button "×" at bounding box center [594, 39] width 8 height 13
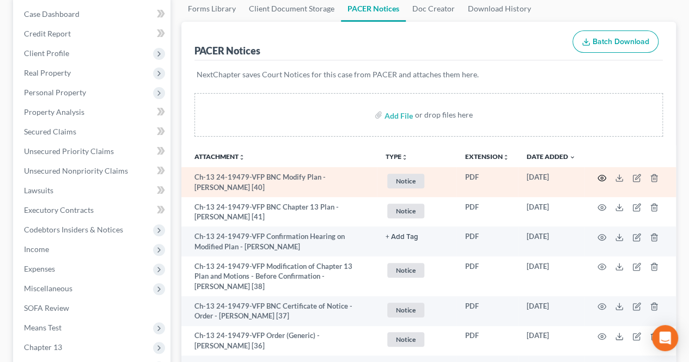
click at [601, 177] on icon "button" at bounding box center [602, 178] width 9 height 9
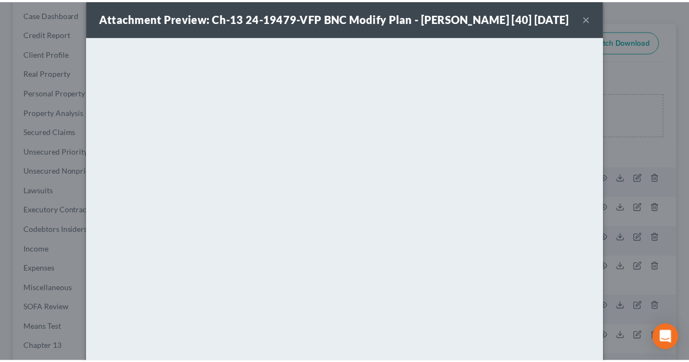
scroll to position [0, 0]
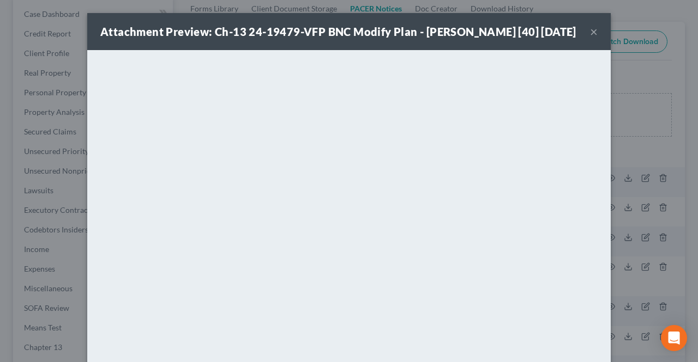
click at [590, 34] on button "×" at bounding box center [594, 31] width 8 height 13
